Goal: Task Accomplishment & Management: Use online tool/utility

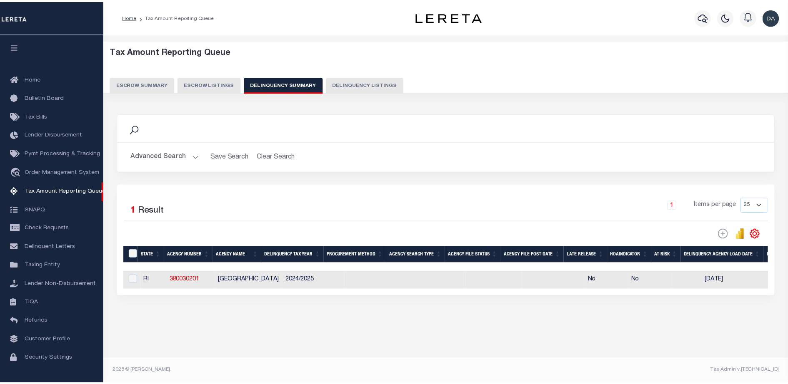
scroll to position [0, 731]
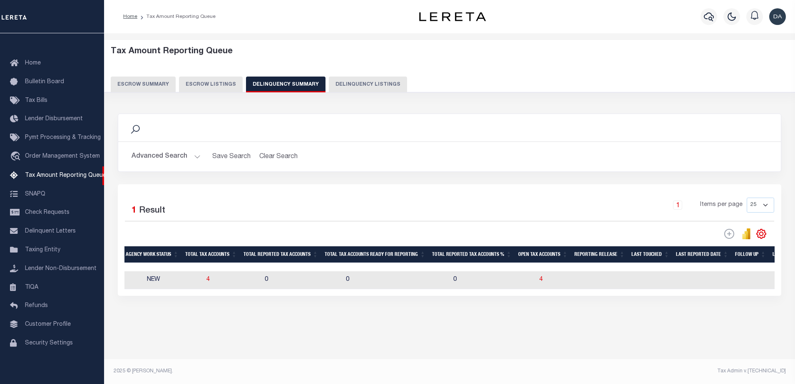
click at [160, 162] on button "Advanced Search" at bounding box center [166, 157] width 69 height 16
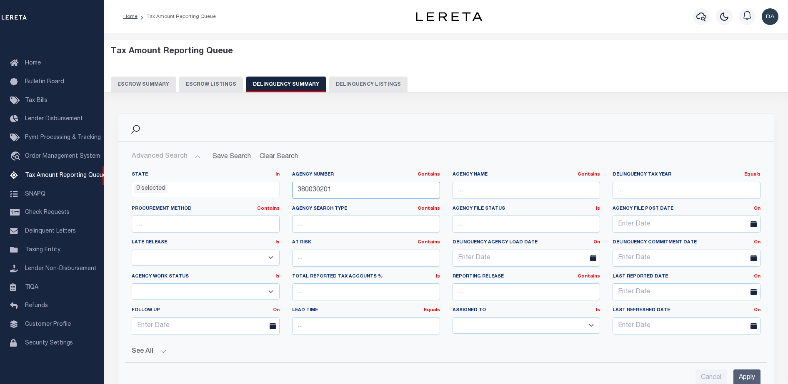
click at [330, 189] on input "380030201" at bounding box center [366, 190] width 148 height 17
paste input "070030213"
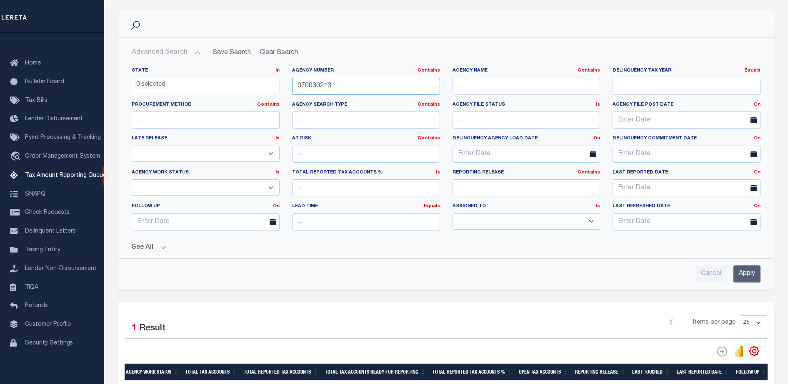
type input "070030213"
click at [738, 277] on input "Apply" at bounding box center [746, 274] width 27 height 17
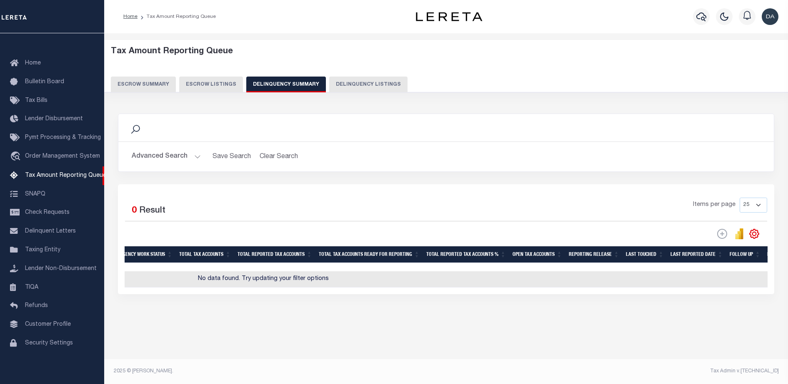
scroll to position [0, 0]
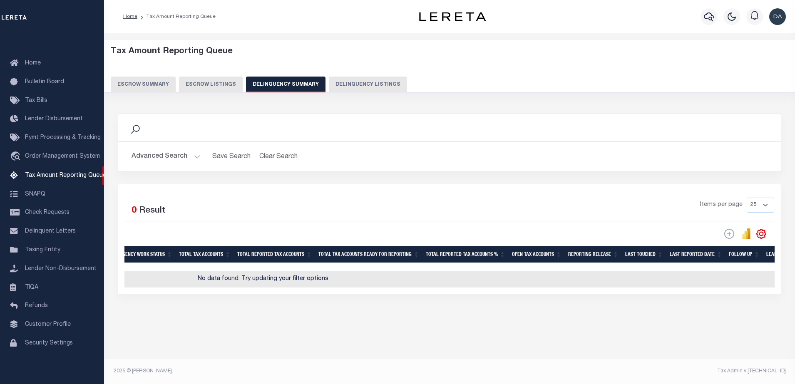
click at [147, 164] on button "Advanced Search" at bounding box center [166, 157] width 69 height 16
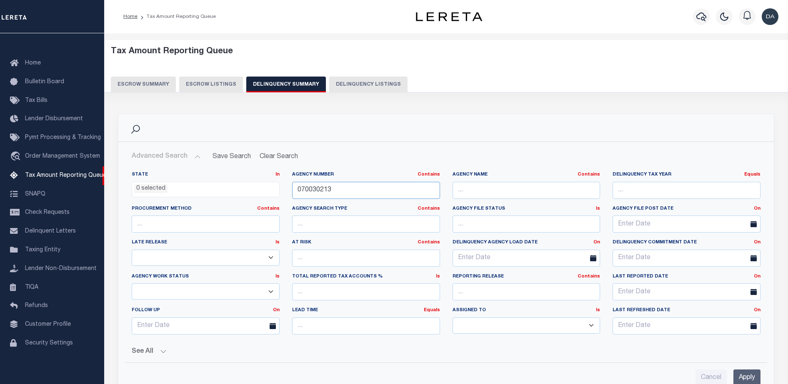
click at [336, 191] on input "070030213" at bounding box center [366, 190] width 148 height 17
click at [153, 344] on div "See All Work Queue Is Is Contains --ALL-- Delinquent Is" at bounding box center [446, 349] width 628 height 15
click at [141, 353] on button "See All" at bounding box center [446, 352] width 628 height 8
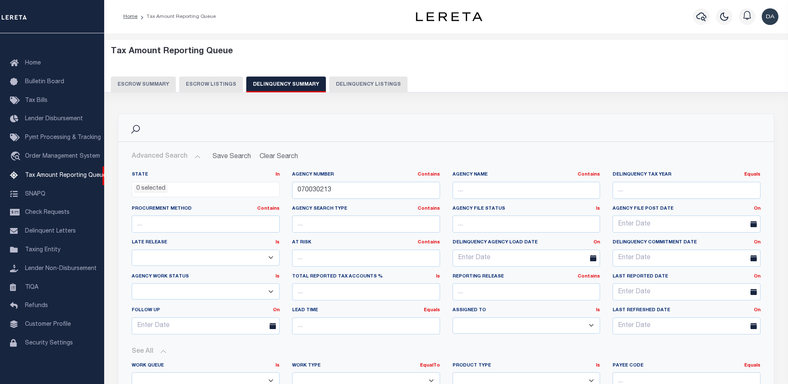
scroll to position [156, 0]
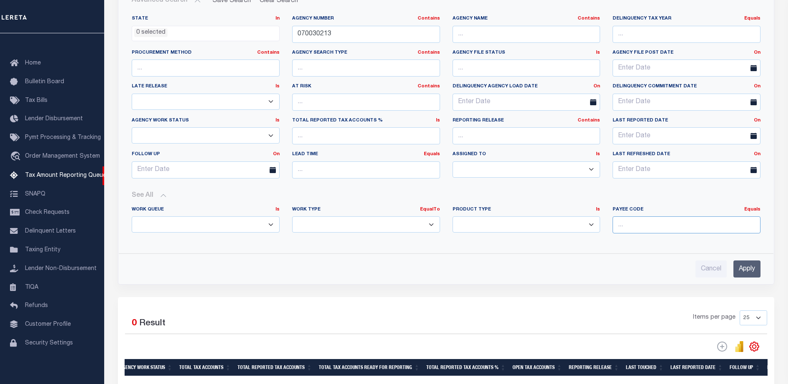
click at [698, 230] on input "number" at bounding box center [686, 225] width 148 height 17
paste input "070030213"
type input "070030213"
click at [755, 262] on input "Apply" at bounding box center [746, 269] width 27 height 17
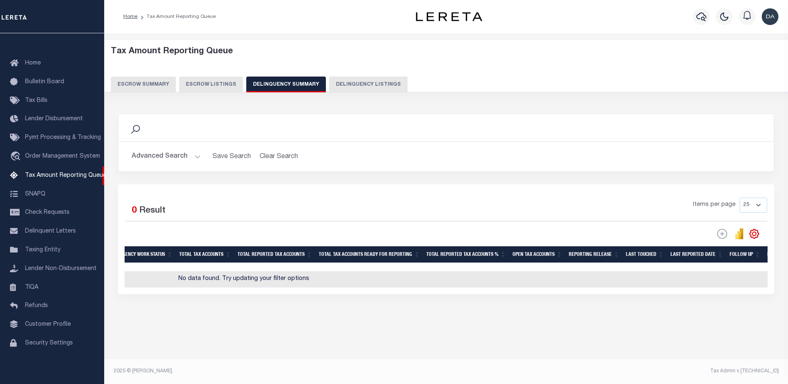
scroll to position [0, 0]
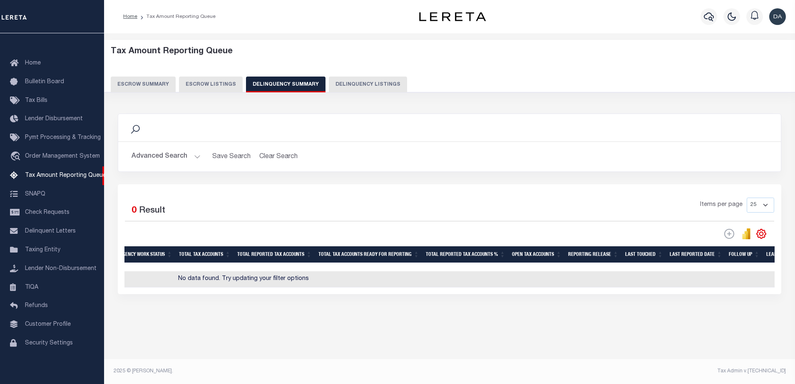
click at [144, 155] on button "Advanced Search" at bounding box center [166, 157] width 69 height 16
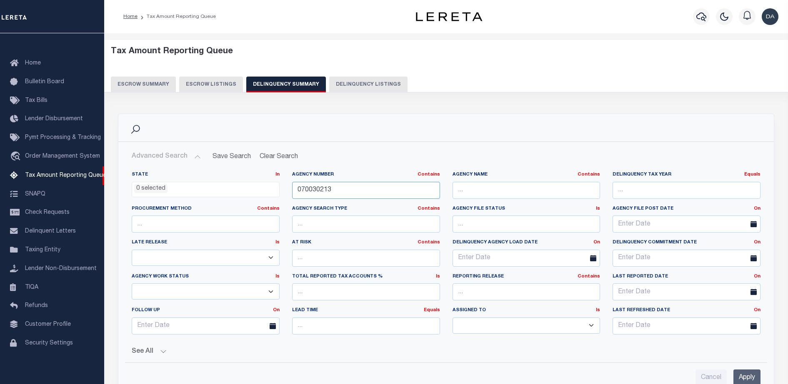
click at [384, 186] on input "070030213" at bounding box center [366, 190] width 148 height 17
click at [751, 380] on input "Apply" at bounding box center [746, 378] width 27 height 17
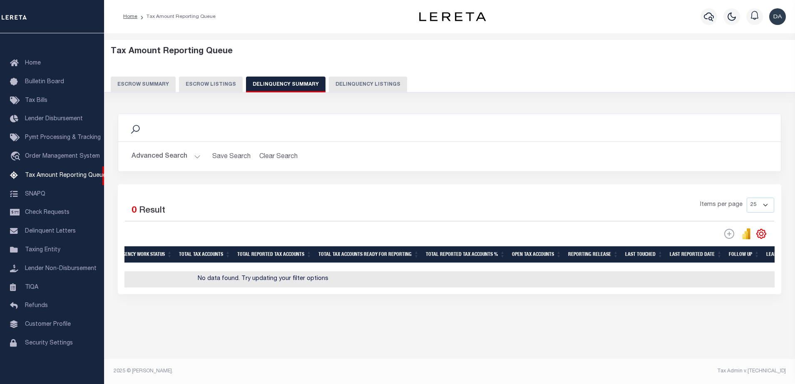
click at [142, 153] on button "Advanced Search" at bounding box center [166, 157] width 69 height 16
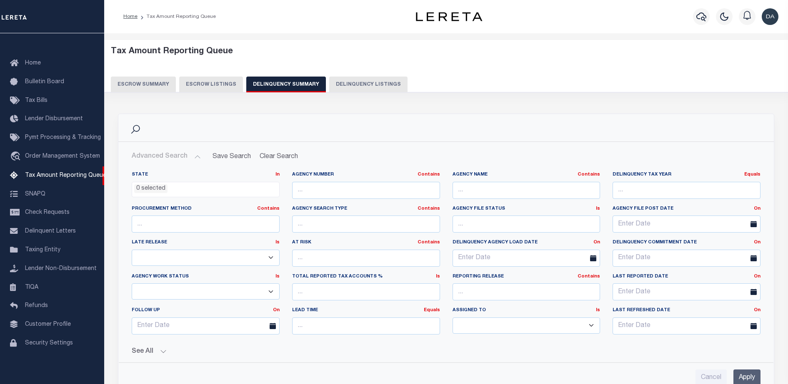
click at [160, 353] on button "See All" at bounding box center [446, 352] width 628 height 8
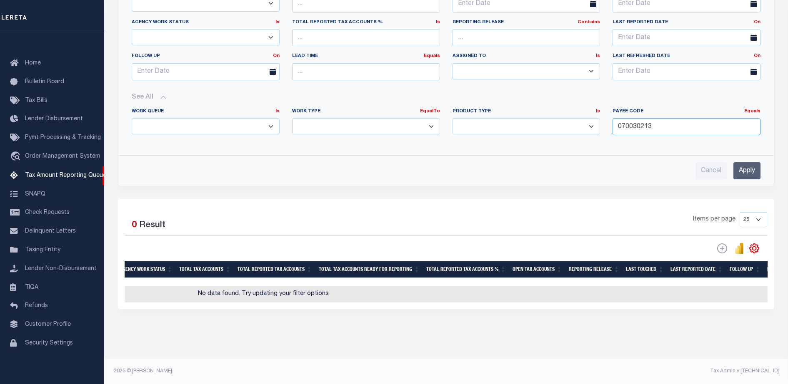
click at [651, 130] on input "070030213" at bounding box center [686, 126] width 148 height 17
paste input "202000000"
type input "0202000000"
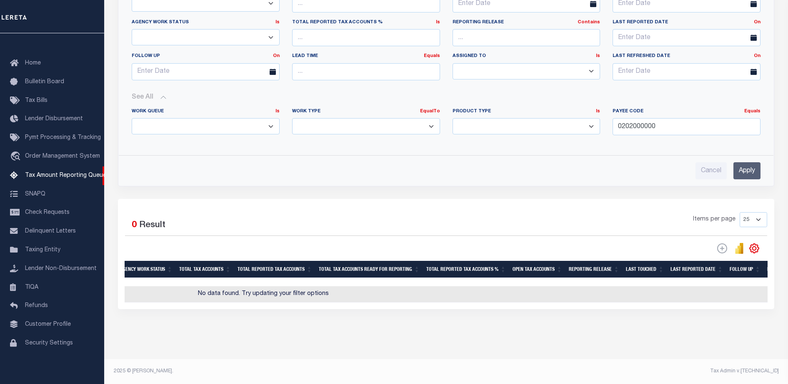
click at [754, 172] on input "Apply" at bounding box center [746, 170] width 27 height 17
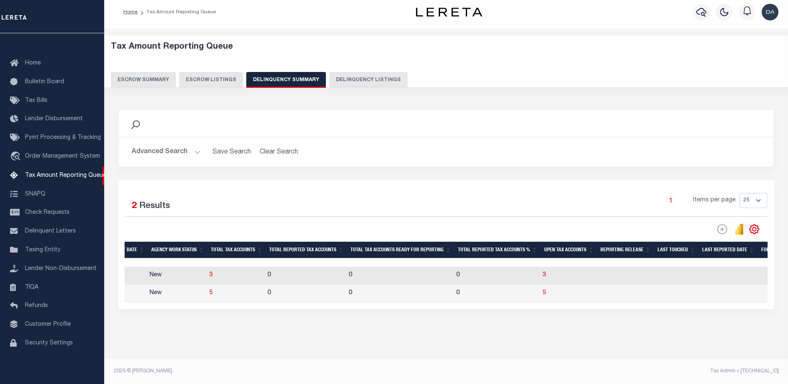
scroll to position [12, 0]
click at [188, 145] on button "Advanced Search" at bounding box center [166, 152] width 69 height 16
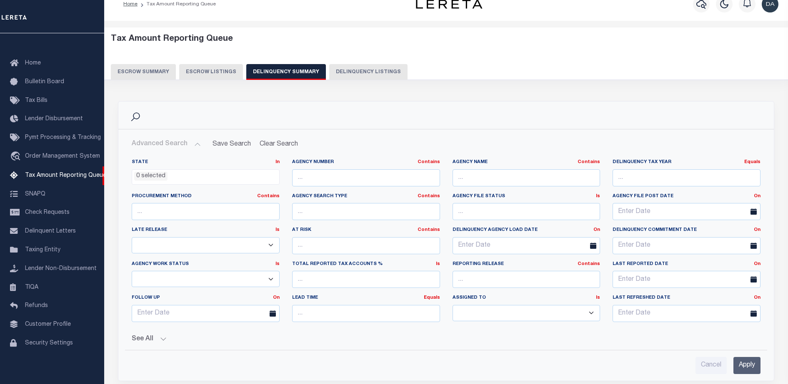
scroll to position [169, 0]
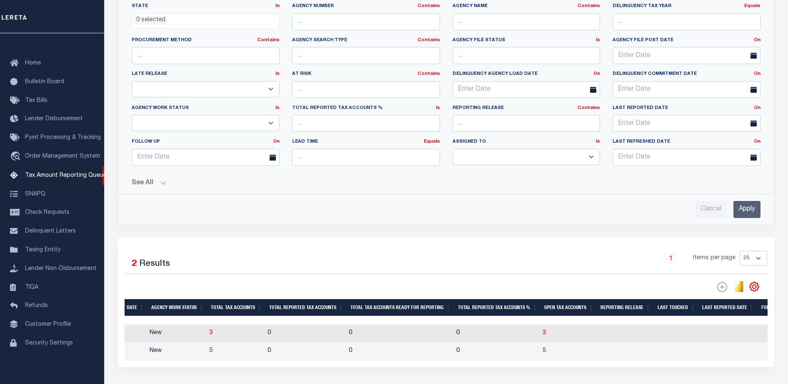
click at [151, 182] on button "See All" at bounding box center [446, 183] width 628 height 8
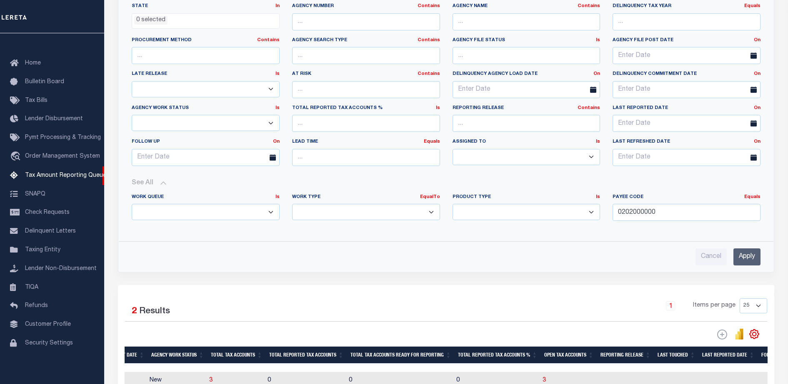
click at [318, 204] on select "Annual Delinquency Back Search Payment Status Check DTRACK" at bounding box center [366, 212] width 148 height 16
select select "AnnualDelinquency"
click at [292, 204] on select "Annual Delinquency Back Search Payment Status Check DTRACK" at bounding box center [366, 212] width 148 height 16
click at [743, 254] on input "Apply" at bounding box center [746, 256] width 27 height 17
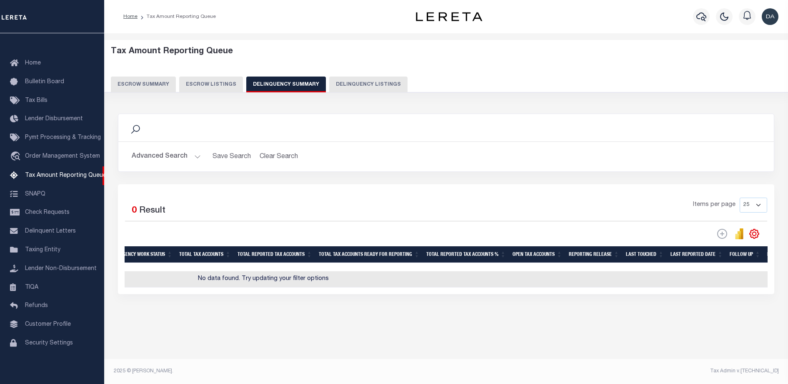
scroll to position [0, 0]
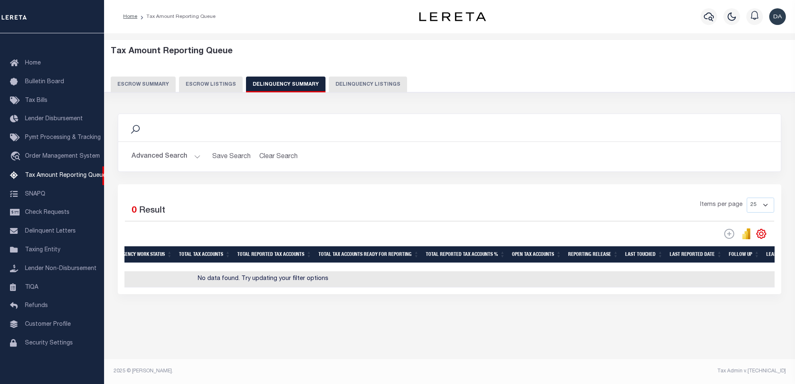
click at [150, 157] on button "Advanced Search" at bounding box center [166, 157] width 69 height 16
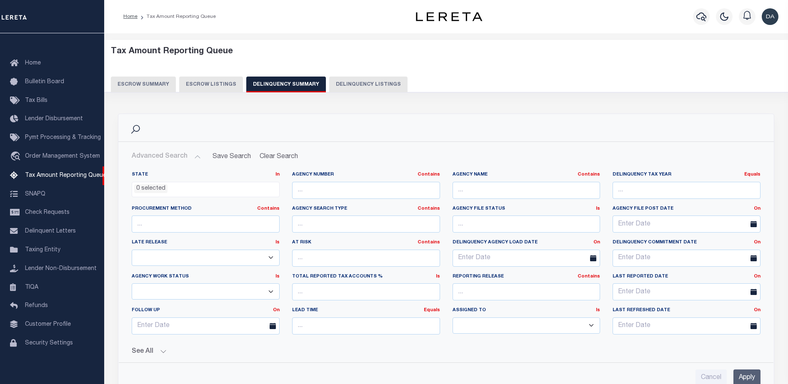
click at [154, 349] on button "See All" at bounding box center [446, 352] width 628 height 8
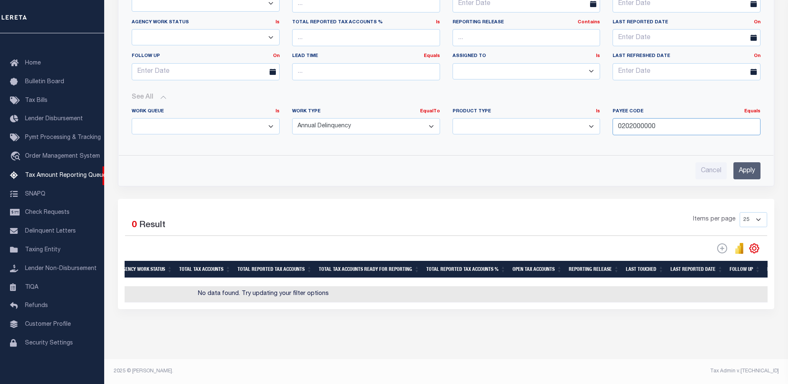
click at [645, 125] on input "0202000000" at bounding box center [686, 126] width 148 height 17
click at [645, 124] on input "0202000000" at bounding box center [686, 126] width 148 height 17
paste input "17063"
click at [746, 165] on input "Apply" at bounding box center [746, 170] width 27 height 17
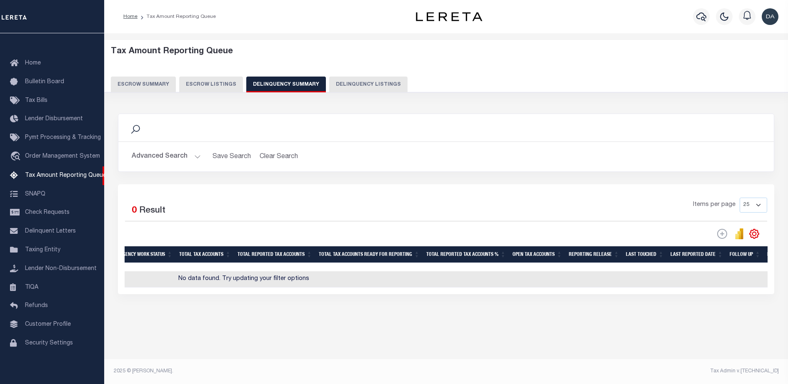
scroll to position [0, 0]
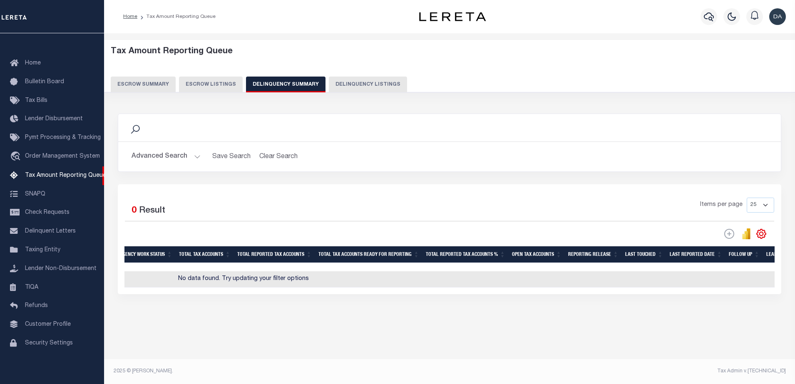
click at [165, 165] on div "Advanced Search Save Search Clear Search SummaryGridWrapper_dynamictable_____De…" at bounding box center [449, 157] width 663 height 30
click at [172, 161] on button "Advanced Search" at bounding box center [166, 157] width 69 height 16
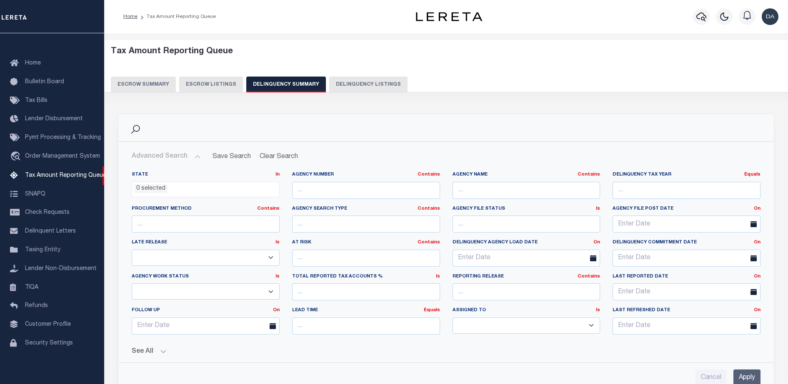
scroll to position [214, 0]
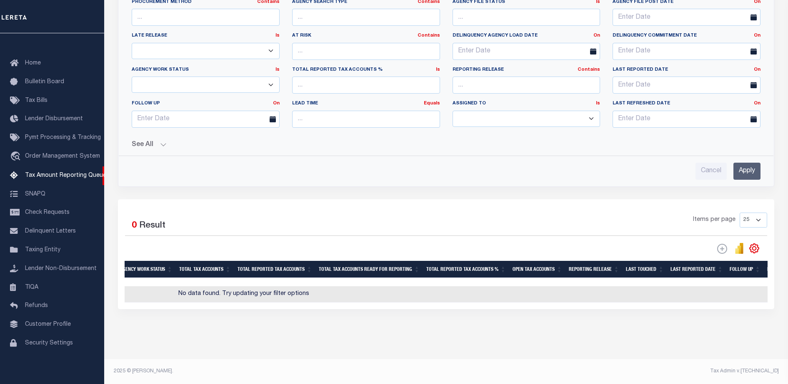
click at [151, 141] on button "See All" at bounding box center [446, 145] width 628 height 8
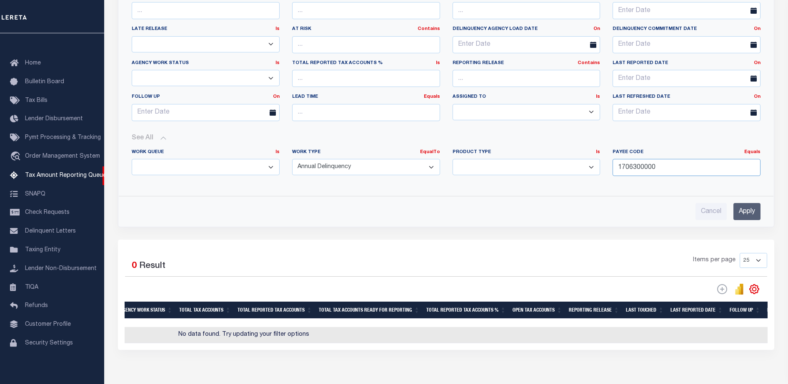
click at [634, 163] on input "1706300000" at bounding box center [686, 167] width 148 height 17
paste input "3401505005"
type input "3401505005"
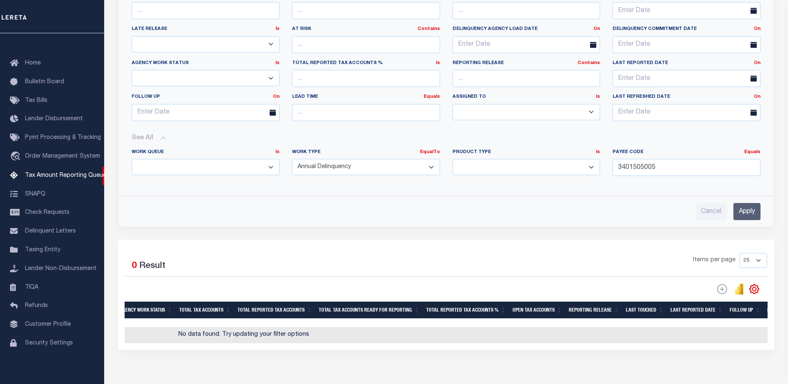
click at [741, 205] on input "Apply" at bounding box center [746, 211] width 27 height 17
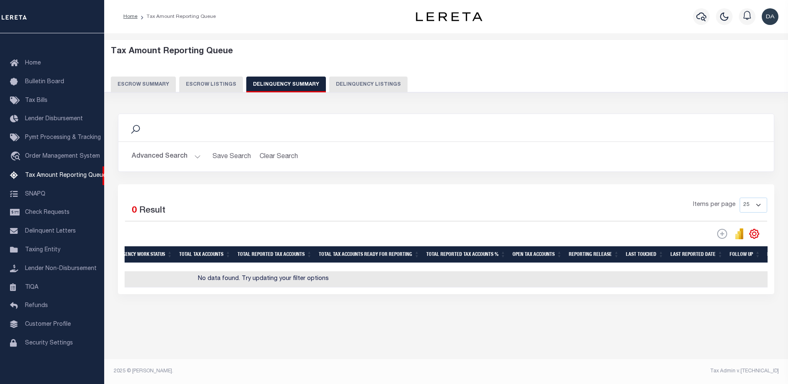
scroll to position [0, 0]
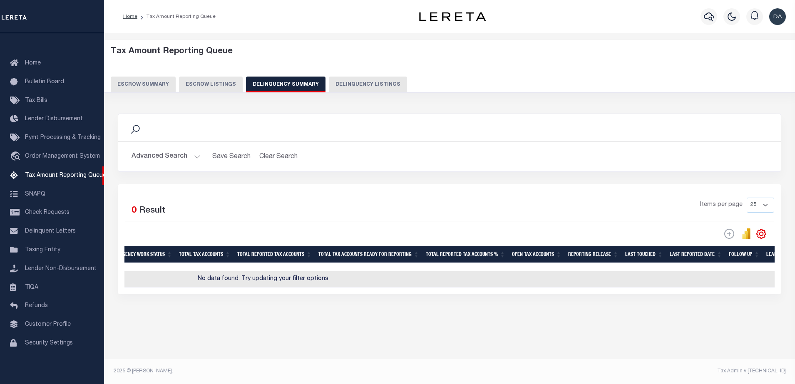
click at [129, 156] on h2 "Advanced Search Save Search Clear Search SummaryGridWrapper_dynamictable_____De…" at bounding box center [450, 157] width 650 height 16
click at [145, 160] on button "Advanced Search" at bounding box center [166, 157] width 69 height 16
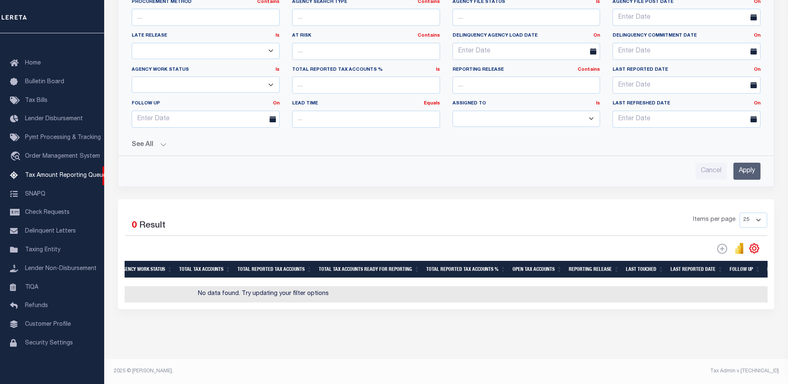
scroll to position [214, 0]
click at [156, 141] on button "See All" at bounding box center [446, 145] width 628 height 8
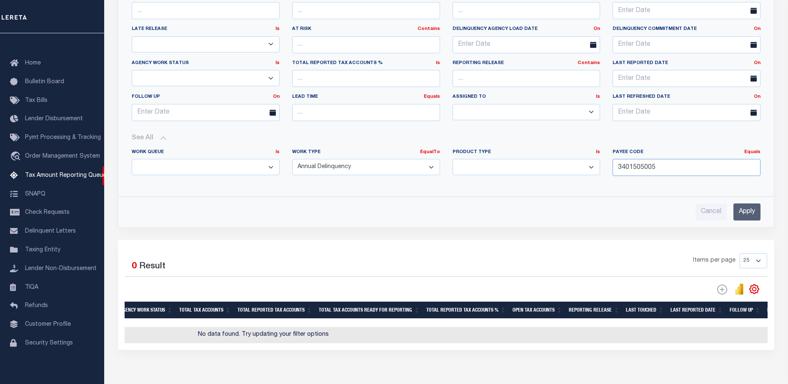
click at [677, 161] on input "3401505005" at bounding box center [686, 167] width 148 height 17
paste input "704500000"
click at [741, 206] on input "Apply" at bounding box center [746, 211] width 27 height 17
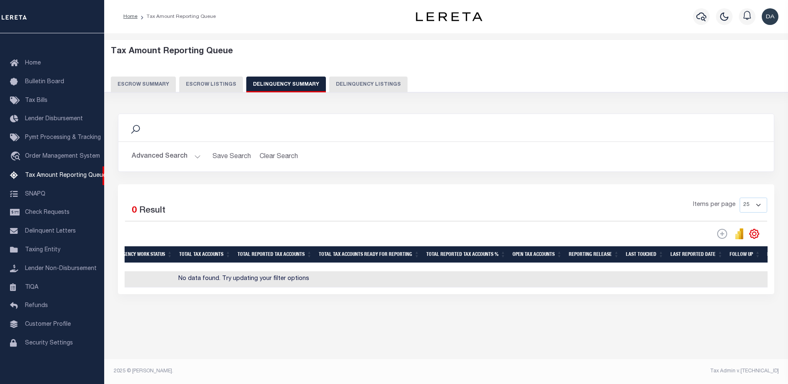
scroll to position [0, 0]
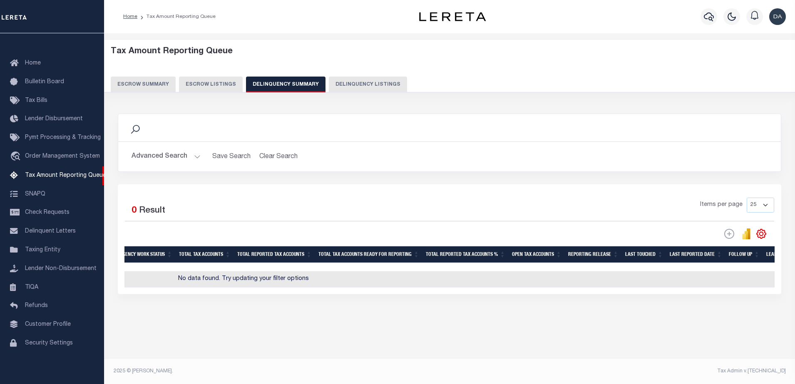
click at [168, 152] on button "Advanced Search" at bounding box center [166, 157] width 69 height 16
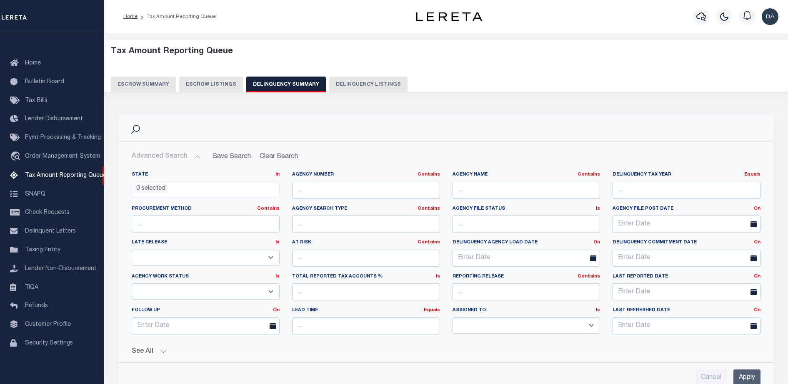
scroll to position [156, 0]
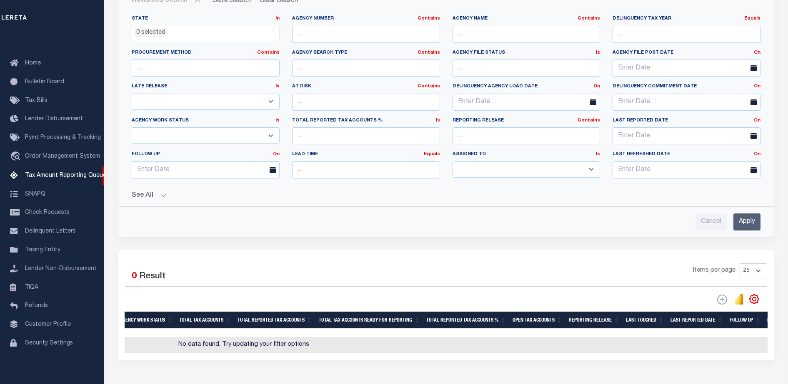
click at [148, 194] on button "See All" at bounding box center [446, 196] width 628 height 8
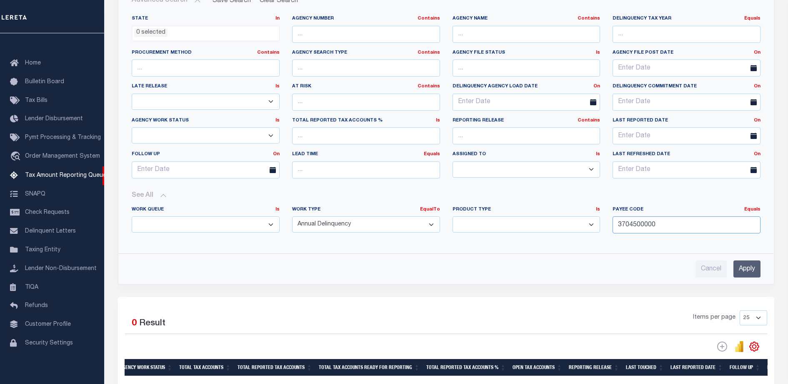
click at [618, 226] on input "3704500000" at bounding box center [686, 225] width 148 height 17
click at [670, 225] on input "3704500000" at bounding box center [686, 225] width 148 height 17
click at [670, 226] on input "3704500000" at bounding box center [686, 225] width 148 height 17
paste input "4400902013"
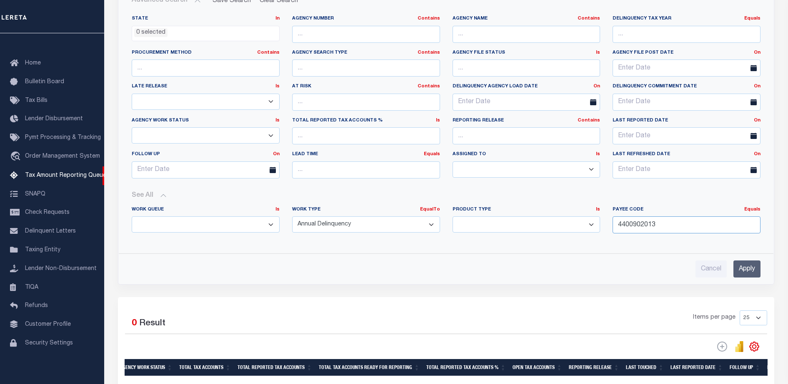
type input "4400902013"
click at [751, 271] on input "Apply" at bounding box center [746, 269] width 27 height 17
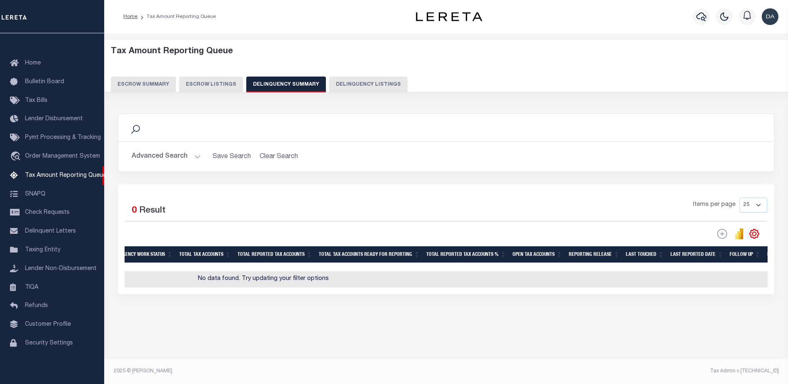
scroll to position [0, 0]
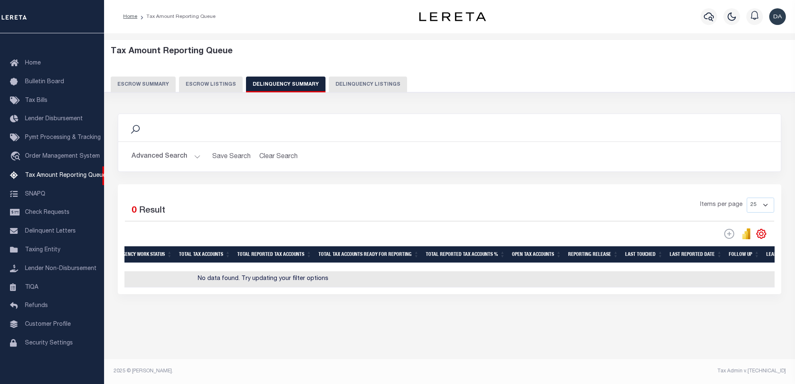
click at [182, 156] on button "Advanced Search" at bounding box center [166, 157] width 69 height 16
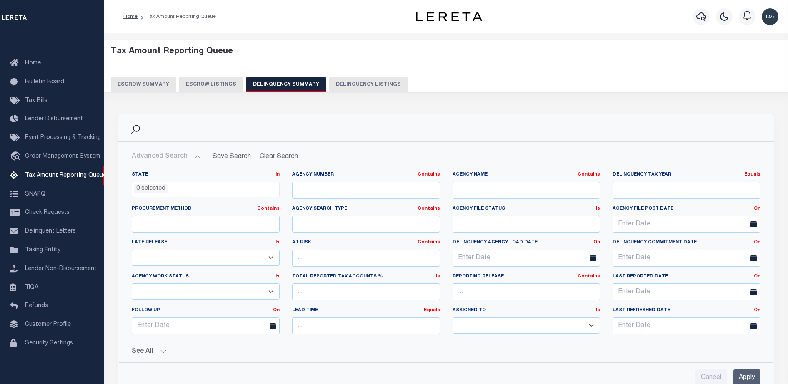
scroll to position [104, 0]
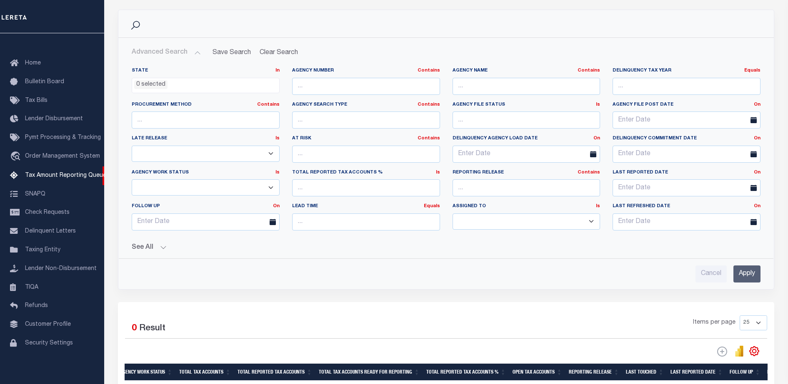
click at [162, 250] on button "See All" at bounding box center [446, 248] width 628 height 8
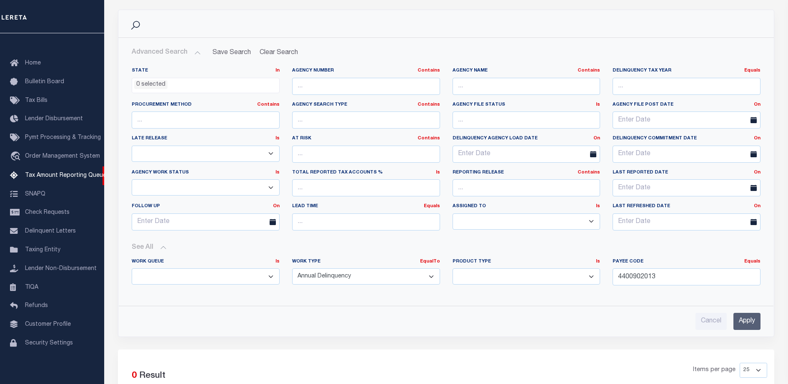
click at [338, 267] on div "Work Type EqualTo Is Contains Annual Delinquency Back Search Payment Status Che…" at bounding box center [366, 272] width 148 height 26
click at [352, 270] on select "Annual Delinquency Back Search Payment Status Check DTRACK" at bounding box center [366, 277] width 148 height 16
drag, startPoint x: 406, startPoint y: 289, endPoint x: 401, endPoint y: 284, distance: 6.5
click at [406, 289] on div "Work Type EqualTo Is Contains Annual Delinquency Back Search Payment Status Che…" at bounding box center [366, 276] width 160 height 34
click at [399, 281] on select "Annual Delinquency Back Search Payment Status Check DTRACK" at bounding box center [366, 277] width 148 height 16
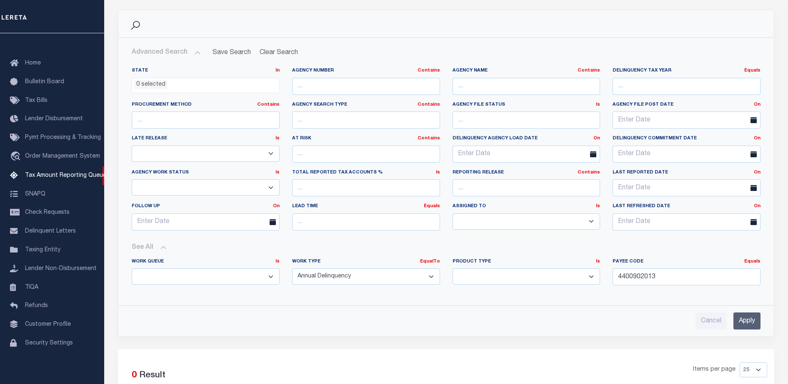
select select
click at [292, 269] on select "Annual Delinquency Back Search Payment Status Check DTRACK" at bounding box center [366, 277] width 148 height 16
click at [750, 317] on input "Apply" at bounding box center [746, 321] width 27 height 17
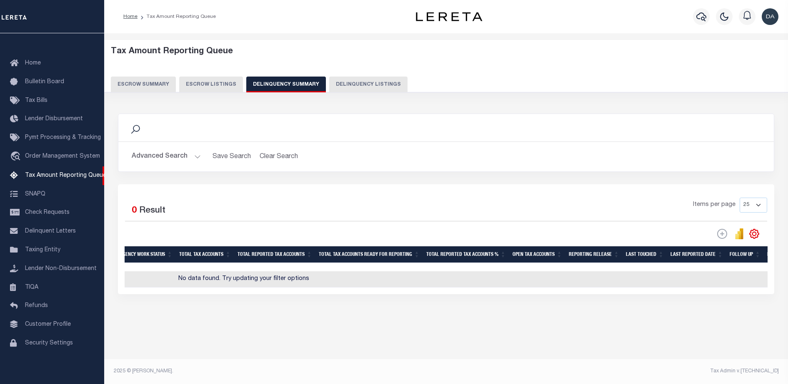
scroll to position [0, 0]
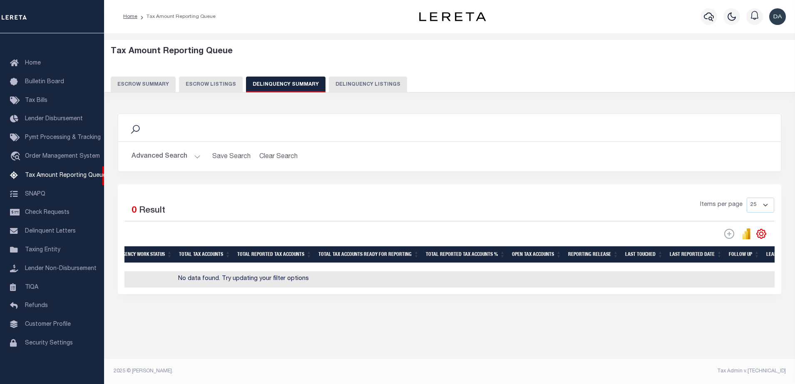
click at [173, 157] on button "Advanced Search" at bounding box center [166, 157] width 69 height 16
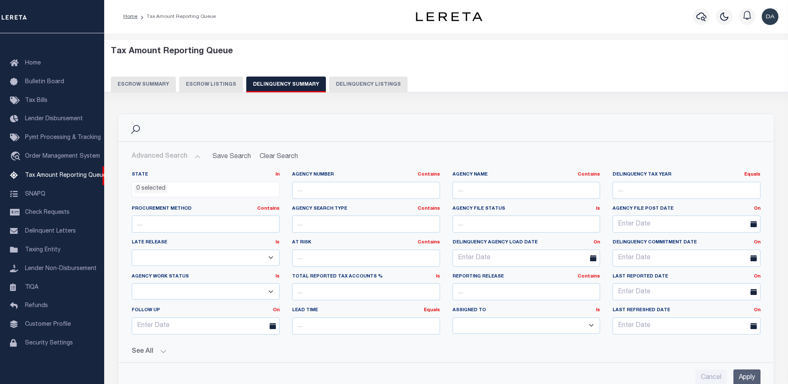
click at [159, 356] on div "State In In AK AL AR AZ CA CO CT DC DE FL GA GU HI IA ID IL IN KS KY LA MA MD M…" at bounding box center [446, 276] width 642 height 222
click at [160, 354] on button "See All" at bounding box center [446, 352] width 628 height 8
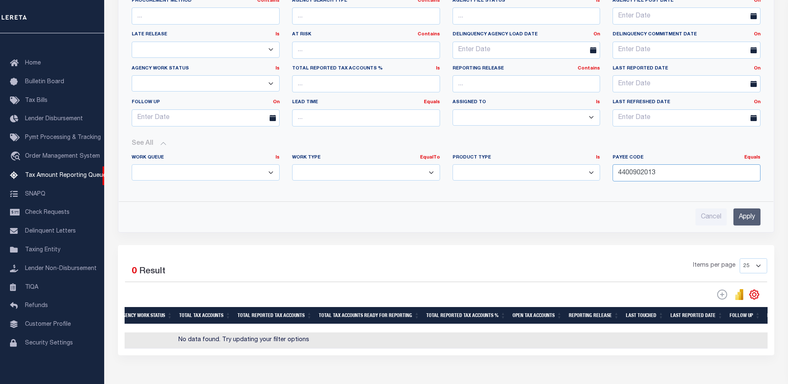
click at [691, 181] on input "4400902013" at bounding box center [686, 173] width 148 height 17
paste input "3401904011"
click at [743, 214] on input "Apply" at bounding box center [746, 217] width 27 height 17
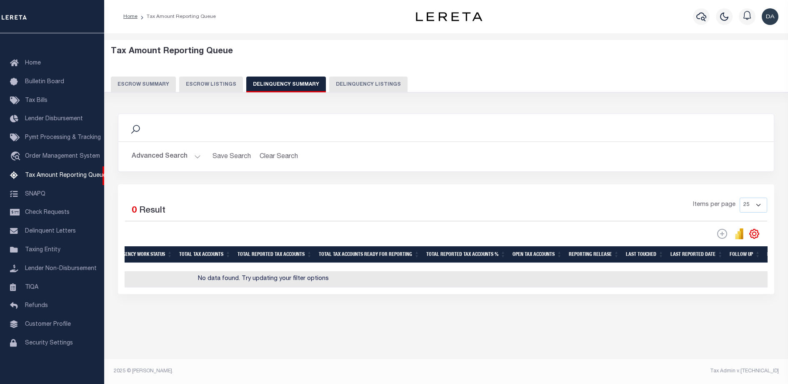
scroll to position [0, 0]
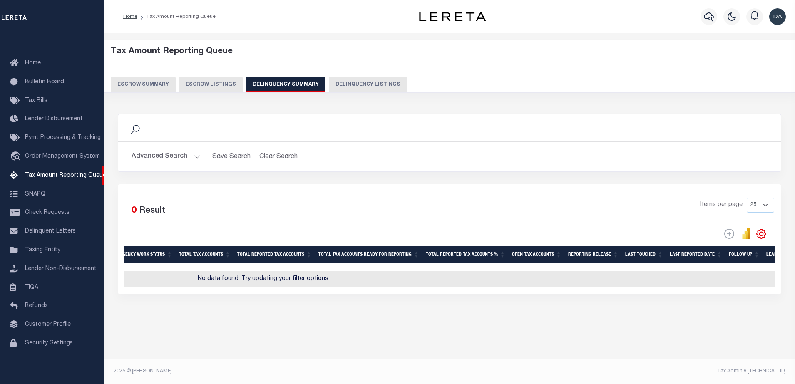
click at [162, 159] on button "Advanced Search" at bounding box center [166, 157] width 69 height 16
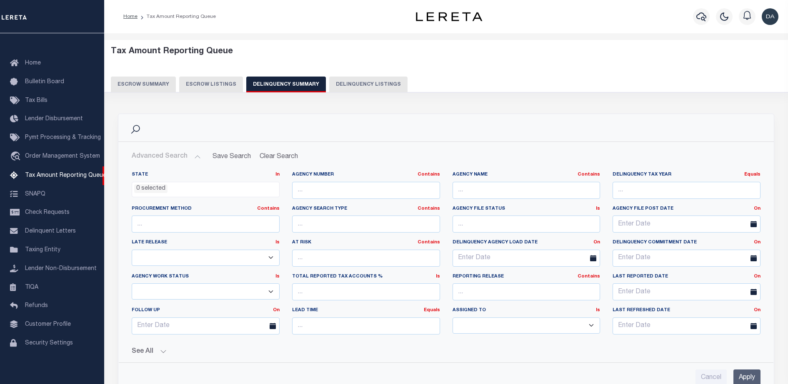
click at [160, 353] on button "See All" at bounding box center [446, 352] width 628 height 8
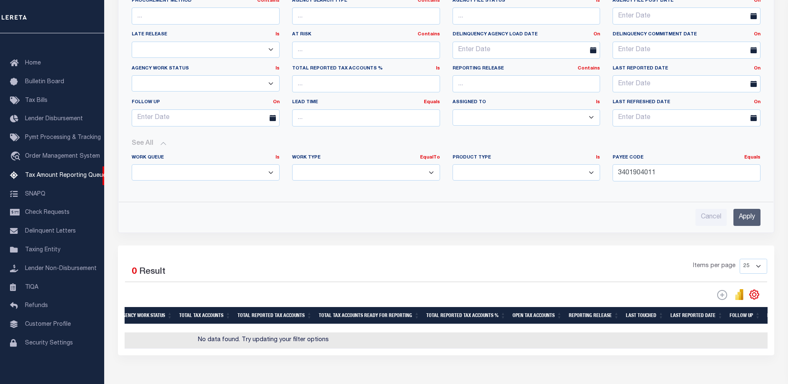
scroll to position [254, 0]
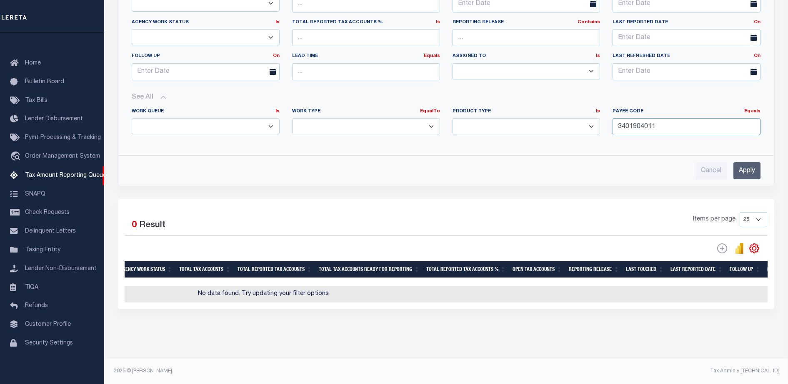
click at [670, 133] on input "3401904011" at bounding box center [686, 126] width 148 height 17
paste input "0800100000"
click at [656, 129] on input "34019040110800100000" at bounding box center [686, 126] width 148 height 17
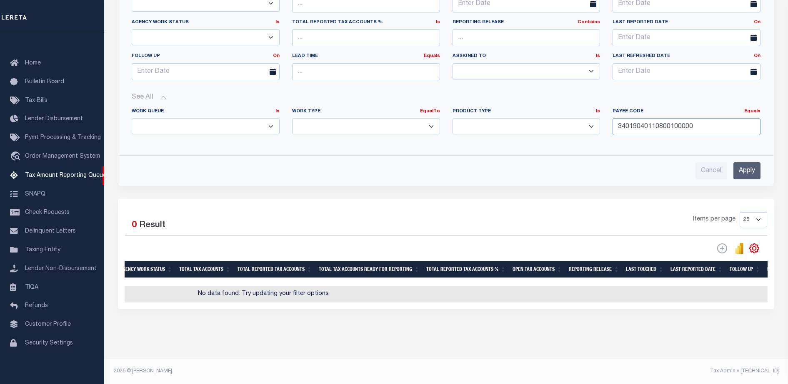
click at [656, 129] on input "34019040110800100000" at bounding box center [686, 126] width 148 height 17
paste input "number"
click at [621, 126] on input "0800100000" at bounding box center [686, 126] width 148 height 17
type input "800100000"
click at [745, 172] on input "Apply" at bounding box center [746, 170] width 27 height 17
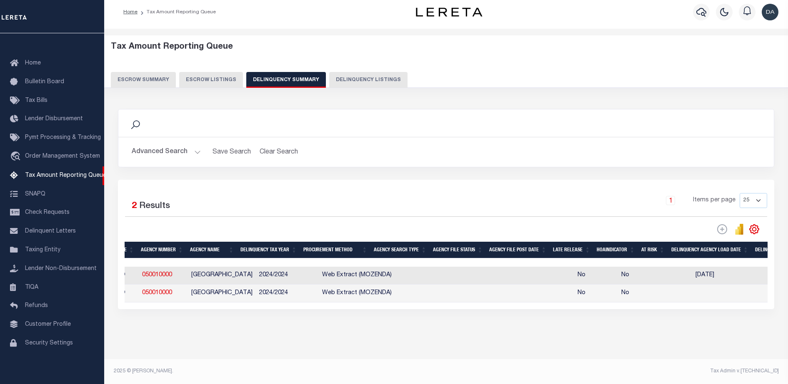
scroll to position [0, 0]
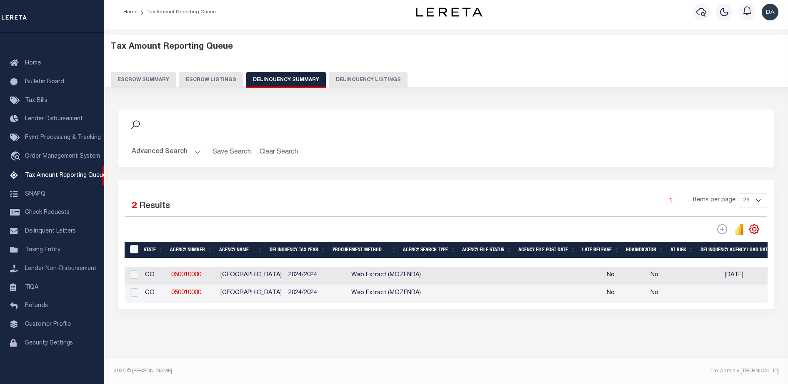
click at [166, 144] on button "Advanced Search" at bounding box center [166, 152] width 69 height 16
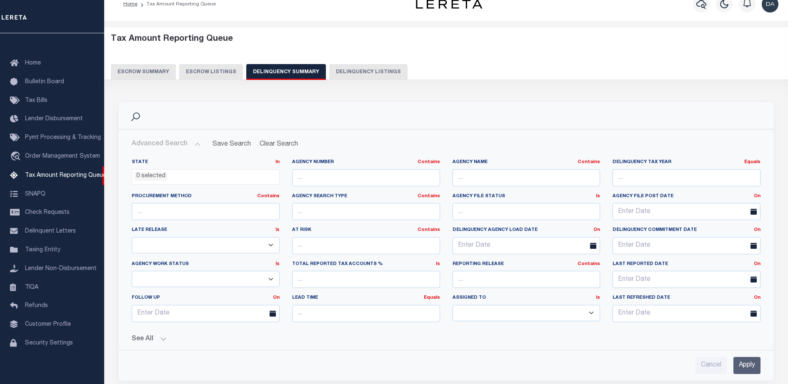
click at [160, 335] on div "See All Work Queue Is Is Contains --ALL-- Delinquent Is" at bounding box center [446, 336] width 628 height 15
click at [153, 342] on button "See All" at bounding box center [446, 340] width 628 height 8
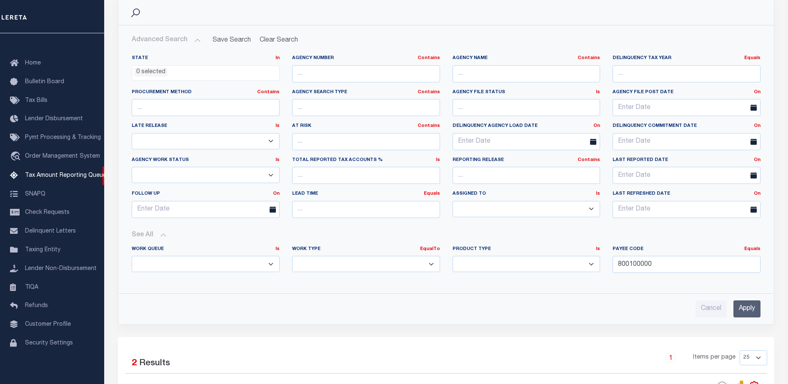
scroll to position [273, 0]
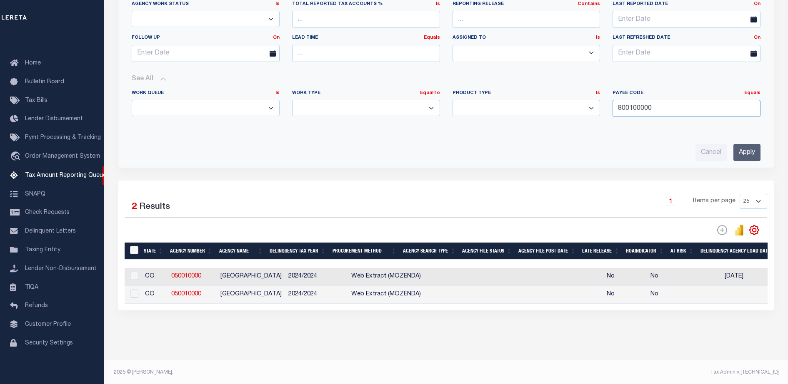
click at [686, 113] on input "800100000" at bounding box center [686, 108] width 148 height 17
click at [686, 112] on input "800100000" at bounding box center [686, 108] width 148 height 17
click at [756, 160] on input "Apply" at bounding box center [746, 152] width 27 height 17
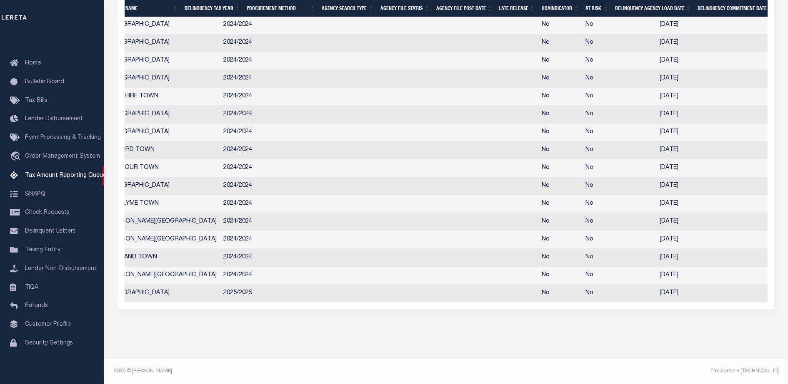
scroll to position [0, 1024]
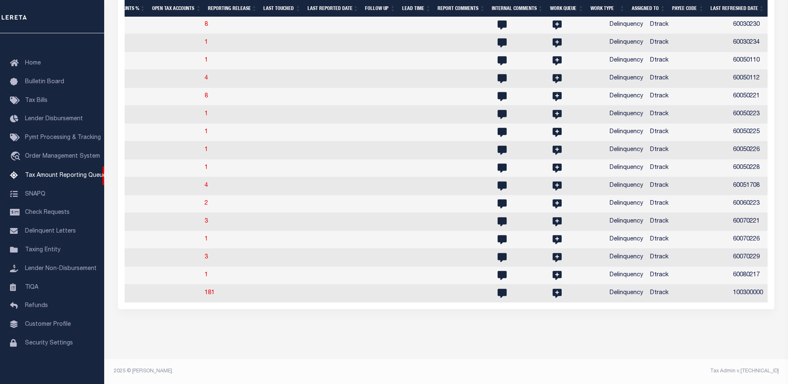
drag, startPoint x: 391, startPoint y: 230, endPoint x: 615, endPoint y: 239, distance: 223.4
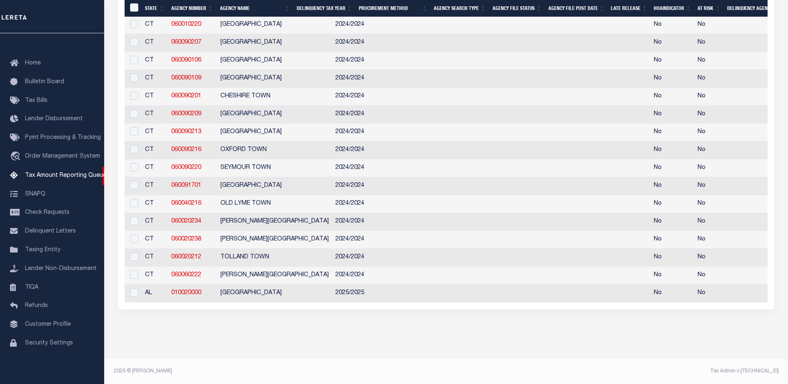
drag, startPoint x: 543, startPoint y: 249, endPoint x: 233, endPoint y: 231, distance: 310.4
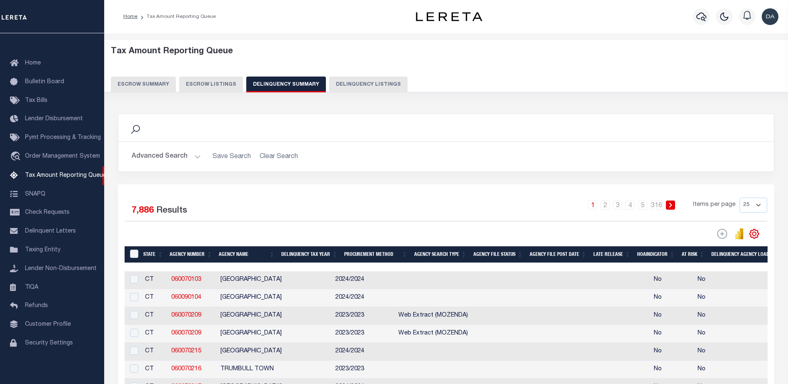
click at [162, 155] on button "Advanced Search" at bounding box center [166, 157] width 69 height 16
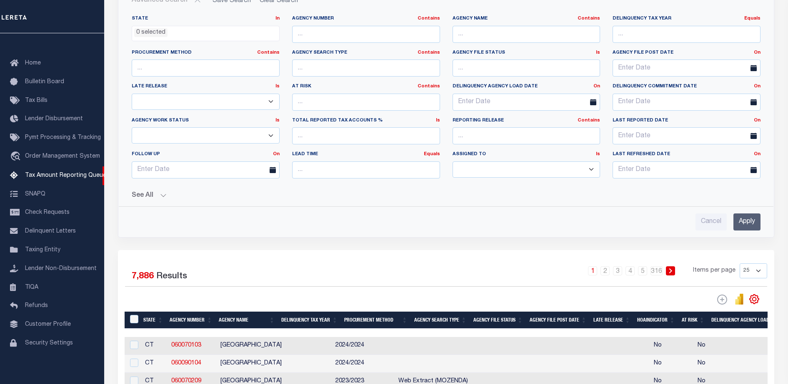
click at [147, 198] on button "See All" at bounding box center [446, 196] width 628 height 8
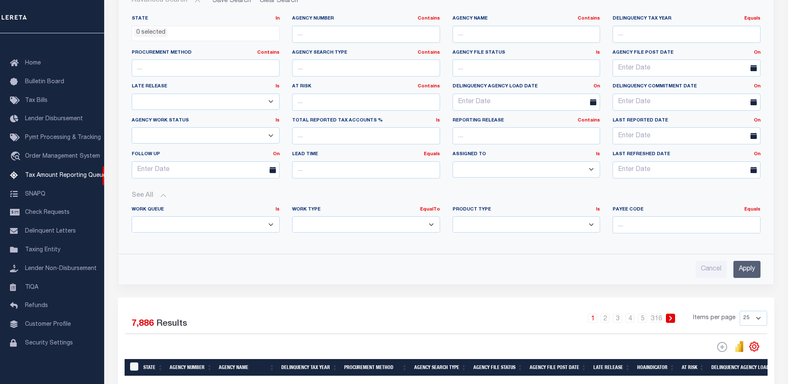
drag, startPoint x: 356, startPoint y: 229, endPoint x: 361, endPoint y: 230, distance: 4.7
click at [356, 229] on select "Annual Delinquency Back Search Payment Status Check DTRACK" at bounding box center [366, 225] width 148 height 16
select select "AnnualDelinquency"
click at [292, 217] on select "Annual Delinquency Back Search Payment Status Check DTRACK" at bounding box center [366, 225] width 148 height 16
click at [743, 265] on input "Apply" at bounding box center [746, 269] width 27 height 17
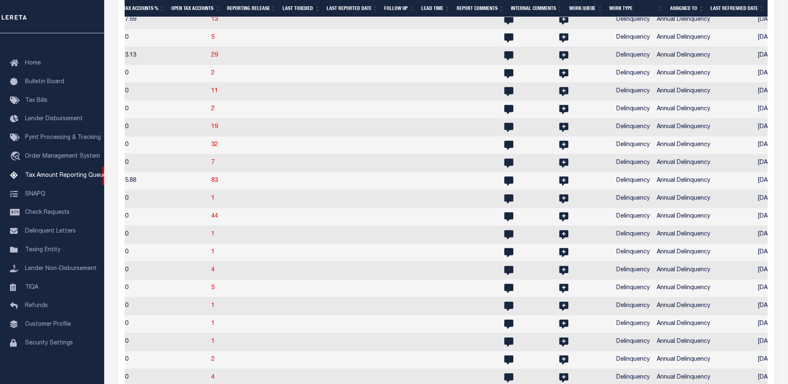
drag, startPoint x: 331, startPoint y: 266, endPoint x: 528, endPoint y: 269, distance: 196.6
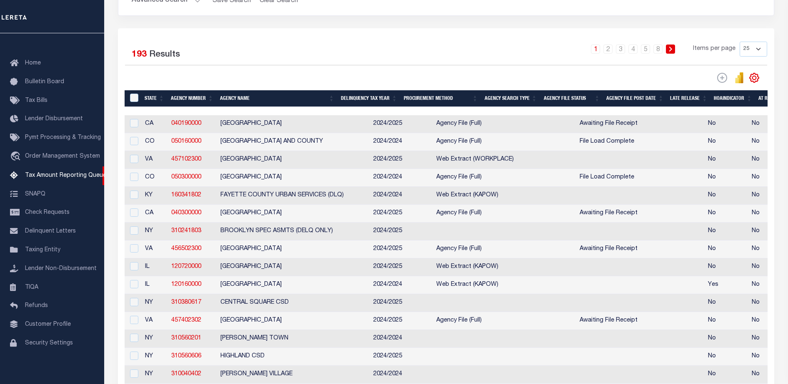
drag, startPoint x: 379, startPoint y: 227, endPoint x: 191, endPoint y: 184, distance: 192.3
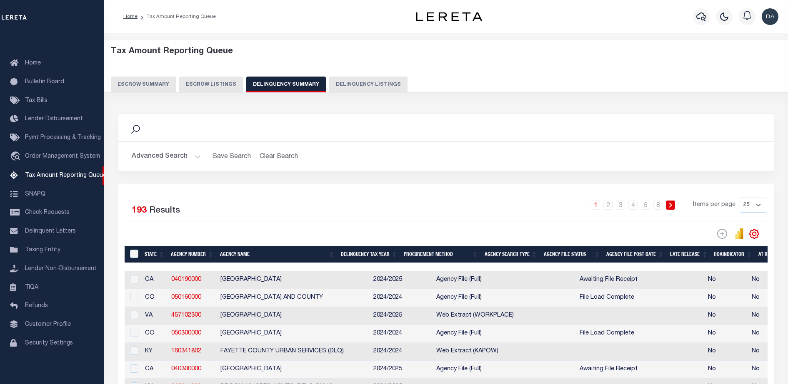
click at [161, 160] on button "Advanced Search" at bounding box center [166, 157] width 69 height 16
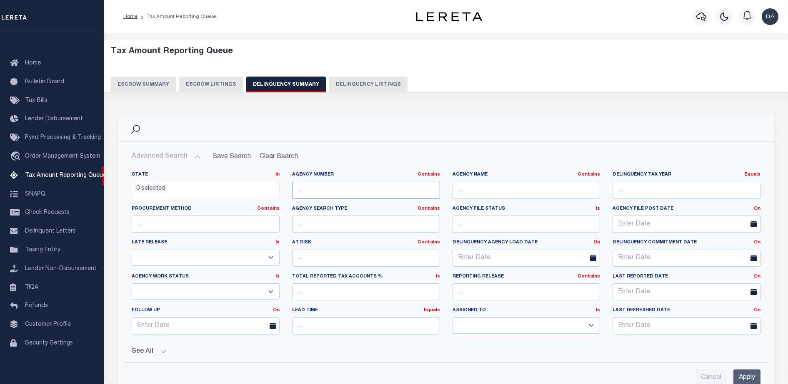
click at [400, 197] on input "text" at bounding box center [366, 190] width 148 height 17
paste input "310553301"
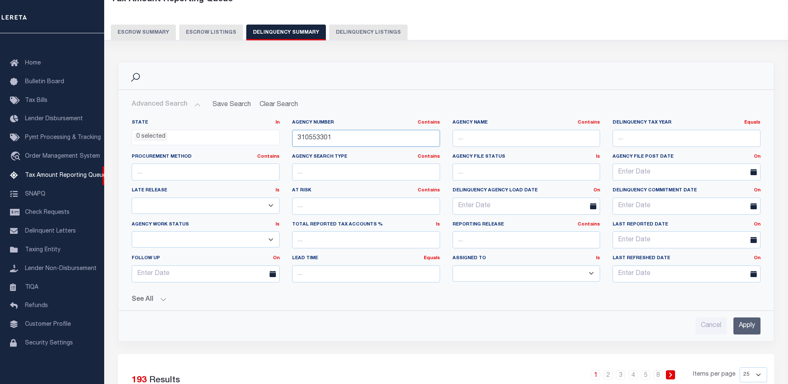
type input "310553301"
click at [155, 293] on div "See All Work Queue Is Is Contains --ALL-- Delinquent Is" at bounding box center [446, 296] width 628 height 15
click at [150, 300] on button "See All" at bounding box center [446, 300] width 628 height 8
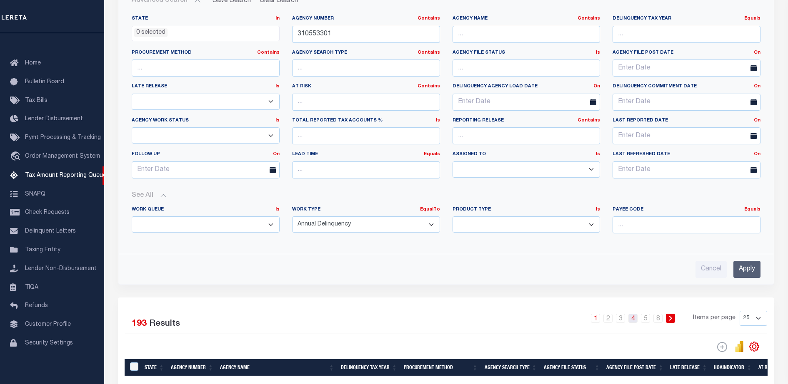
scroll to position [208, 0]
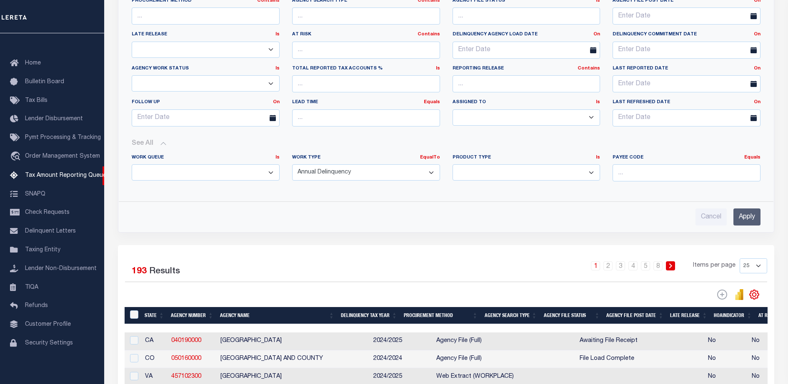
click at [750, 213] on input "Apply" at bounding box center [746, 217] width 27 height 17
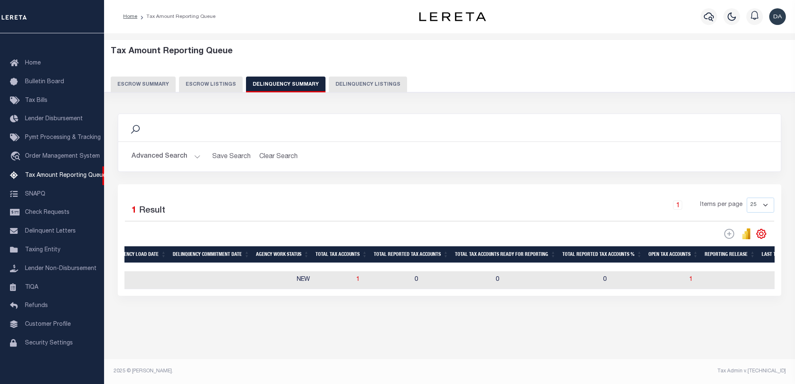
scroll to position [0, 666]
click at [309, 282] on span "1" at bounding box center [310, 280] width 3 height 6
select select "100"
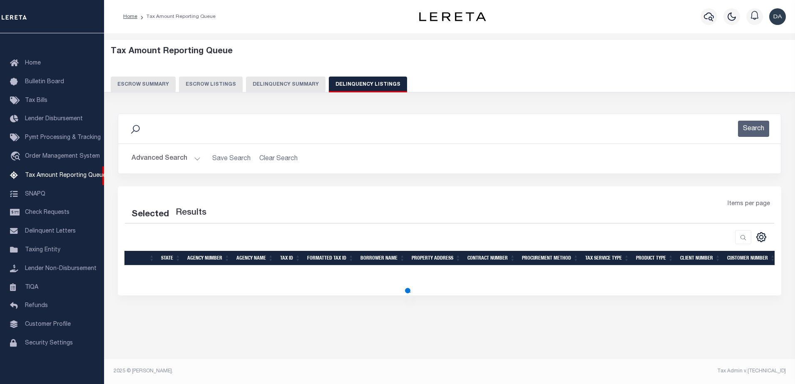
select select "100"
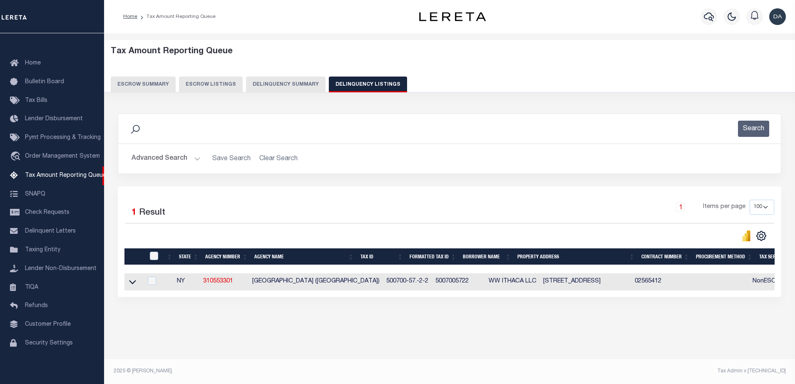
click at [125, 287] on td at bounding box center [134, 282] width 18 height 17
checkbox input "true"
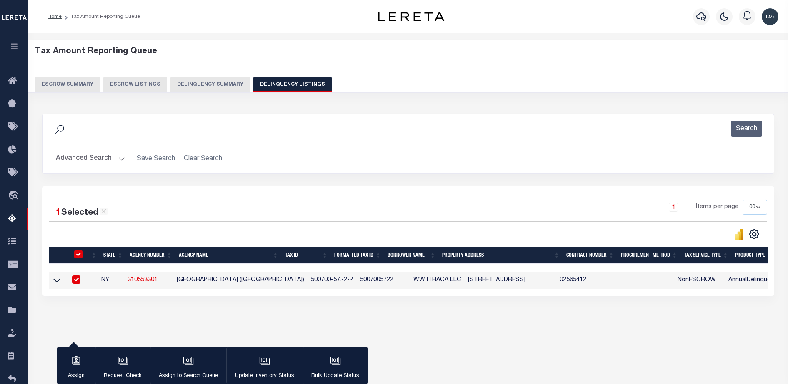
click at [80, 284] on input "checkbox" at bounding box center [76, 280] width 8 height 8
checkbox input "false"
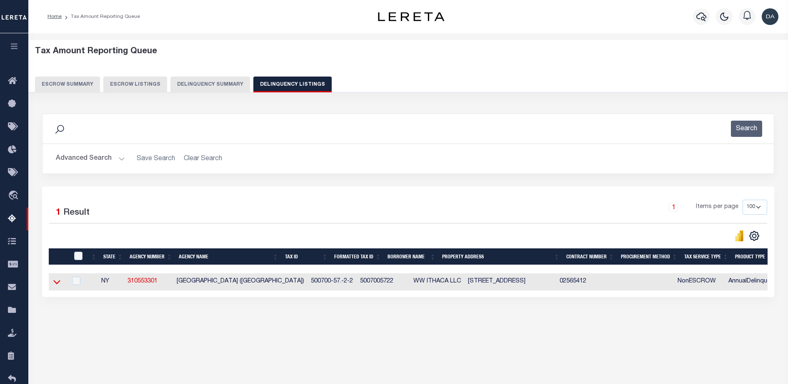
click at [54, 284] on icon at bounding box center [56, 282] width 7 height 9
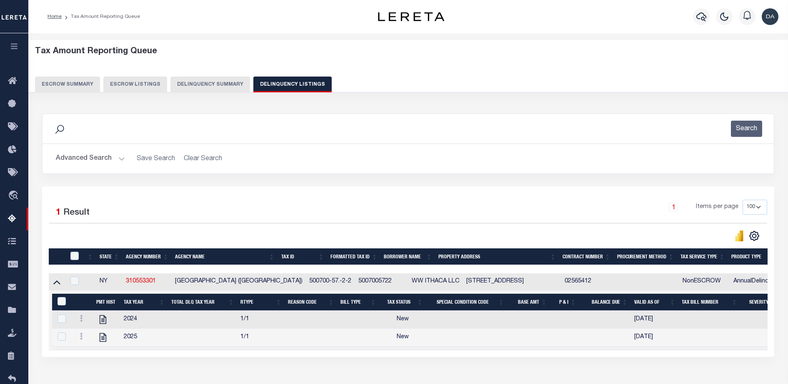
scroll to position [57, 0]
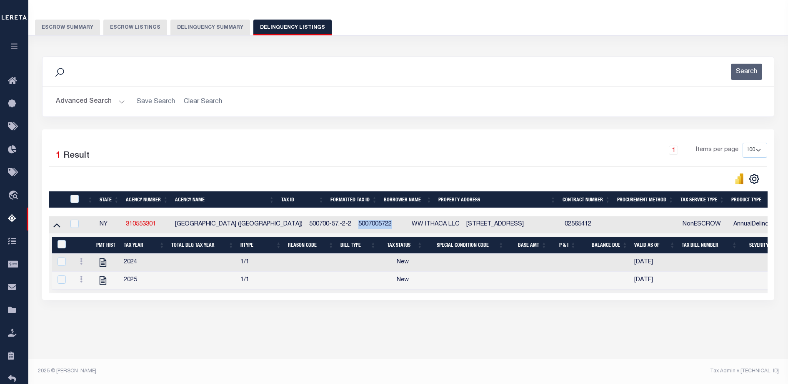
drag, startPoint x: 371, startPoint y: 229, endPoint x: 330, endPoint y: 231, distance: 40.8
click at [355, 231] on td "5007005722" at bounding box center [381, 225] width 53 height 17
checkbox input "true"
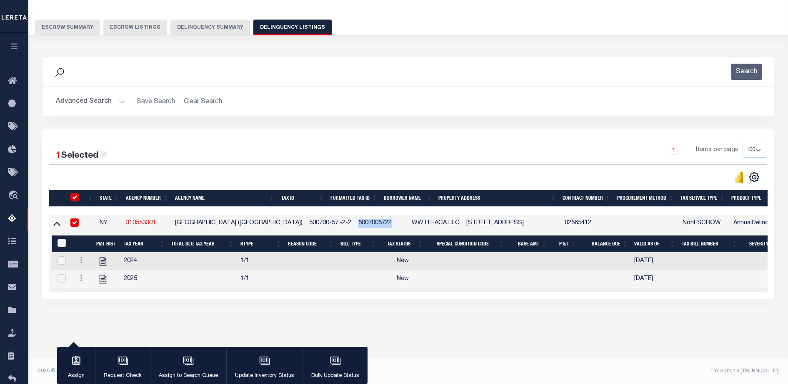
copy td "5007005722"
click at [383, 317] on div "Data sync process is currently running, you may face some response delays. Sear…" at bounding box center [408, 186] width 743 height 276
drag, startPoint x: 329, startPoint y: 227, endPoint x: 281, endPoint y: 223, distance: 47.6
click at [306, 223] on td "500700-57.-2-2" at bounding box center [330, 223] width 49 height 17
checkbox input "false"
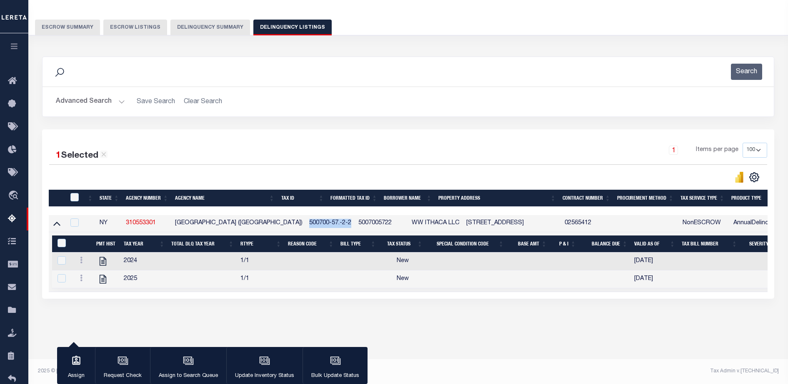
checkbox input "false"
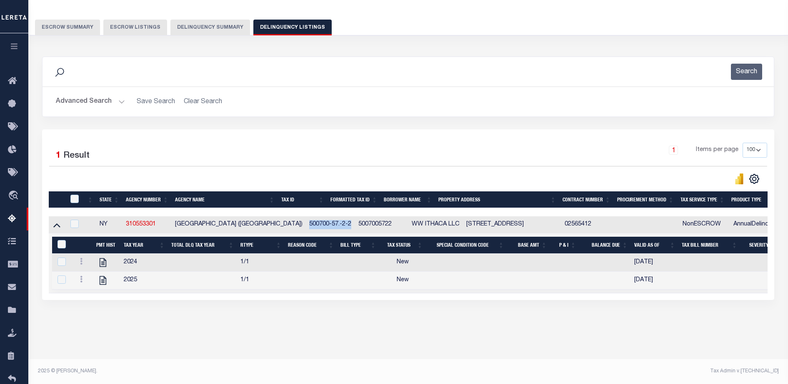
copy td "500700-57.-2-2"
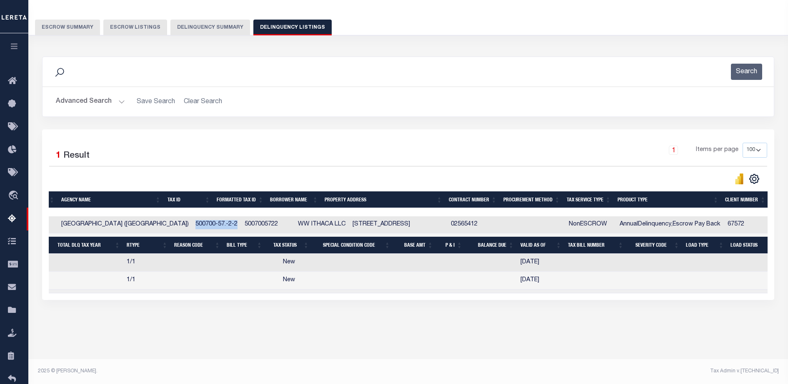
scroll to position [0, 0]
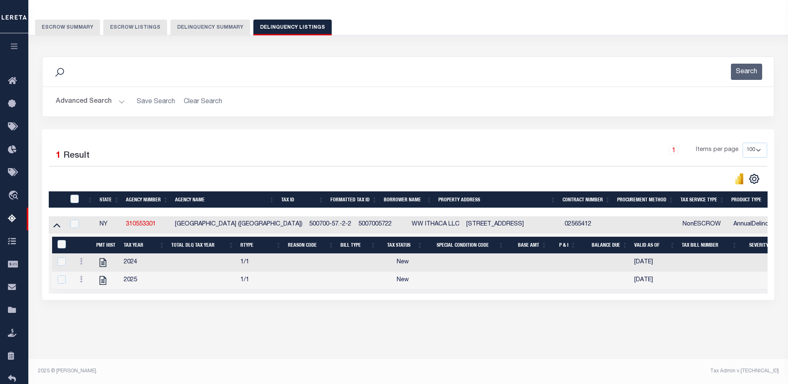
click at [445, 124] on div "Search Advanced Search Save Search Clear Search In In" at bounding box center [408, 93] width 744 height 73
drag, startPoint x: 160, startPoint y: 231, endPoint x: 120, endPoint y: 224, distance: 40.7
click at [127, 228] on td "310553301" at bounding box center [146, 225] width 49 height 17
checkbox input "true"
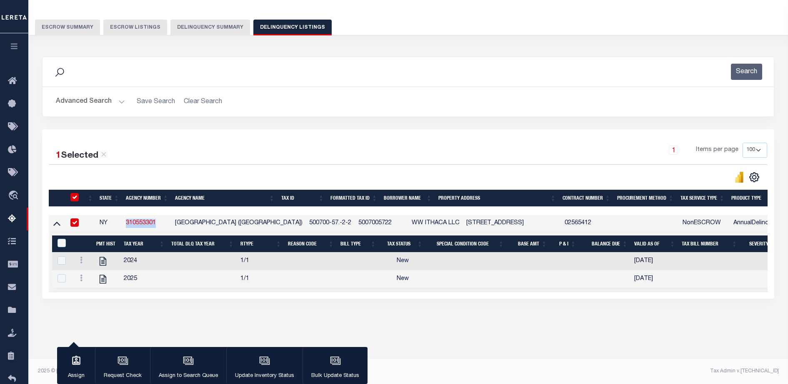
copy link "310553301"
click at [93, 110] on div "Advanced Search Save Search Clear Search State In" at bounding box center [407, 102] width 731 height 30
click at [71, 96] on button "Advanced Search" at bounding box center [90, 102] width 69 height 16
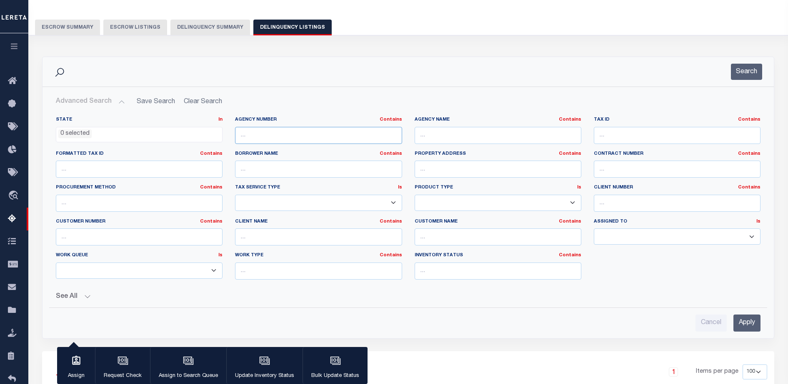
click at [282, 138] on input "text" at bounding box center [318, 135] width 167 height 17
paste input "370020211"
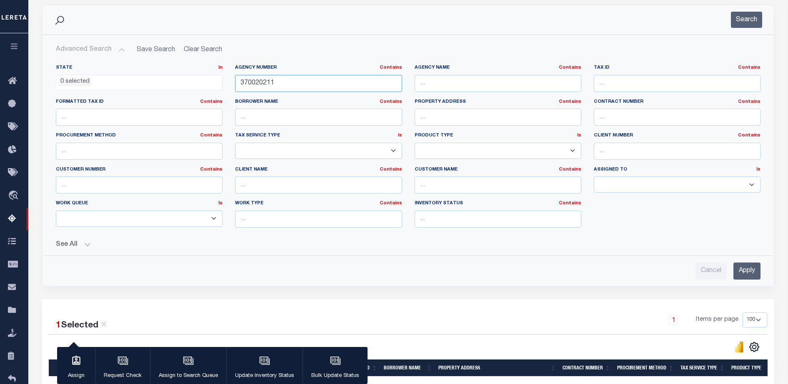
type input "370020211"
click at [69, 244] on button "See All" at bounding box center [408, 245] width 704 height 8
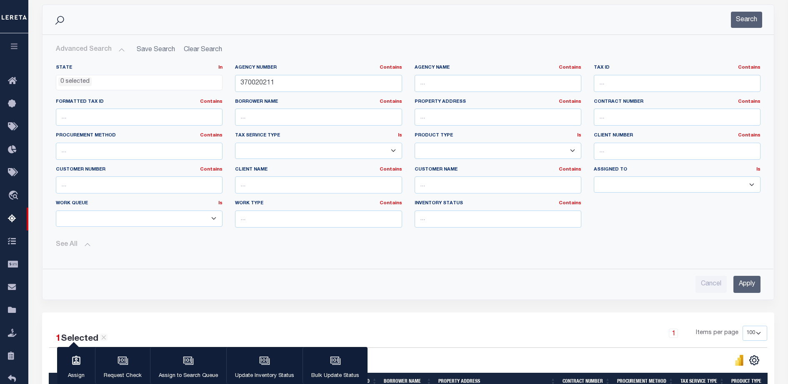
scroll to position [0, 0]
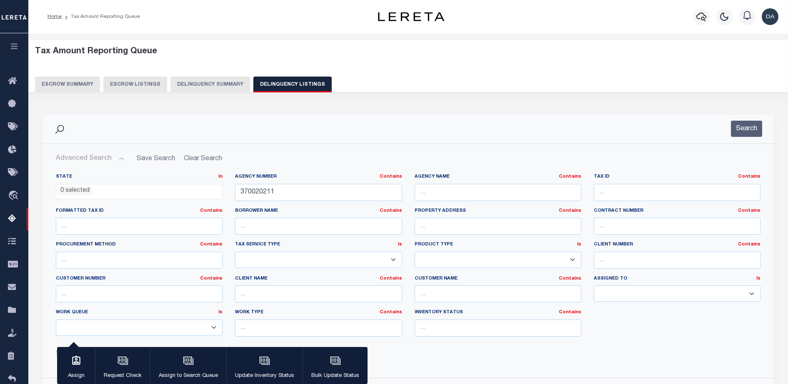
click at [187, 90] on button "Delinquency Summary" at bounding box center [210, 85] width 80 height 16
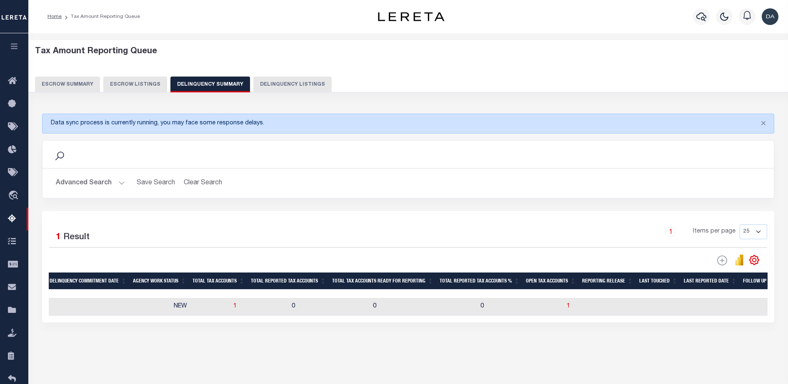
click at [84, 184] on button "Advanced Search" at bounding box center [90, 183] width 69 height 16
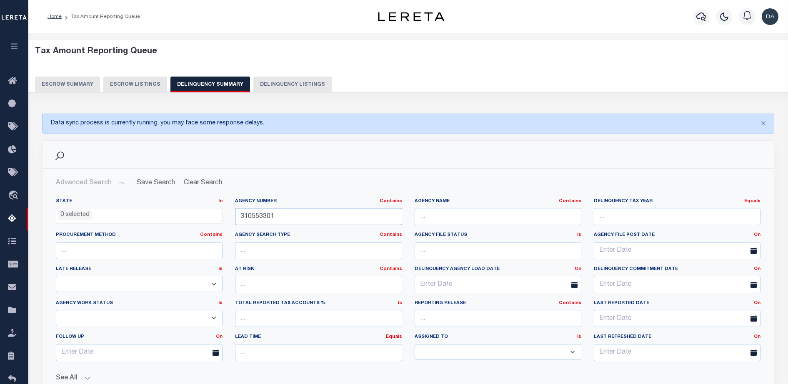
click at [319, 218] on input "310553301" at bounding box center [318, 216] width 167 height 17
paste input "7002021"
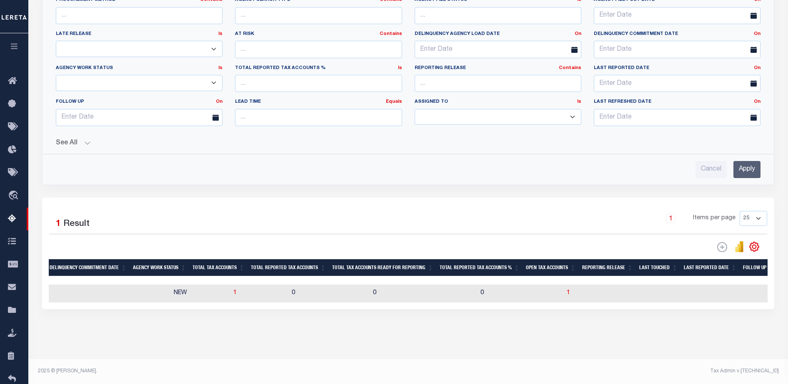
type input "370020211"
click at [64, 140] on button "See All" at bounding box center [408, 144] width 704 height 8
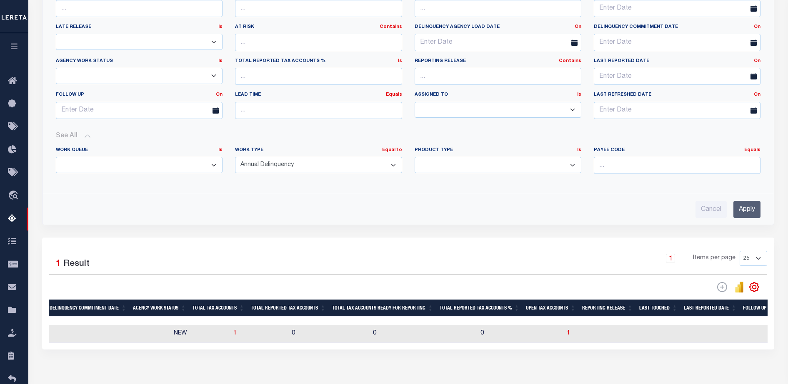
click at [743, 219] on div "Advanced Search Save Search Clear Search SummaryGridWrapper_dynamictable_____De…" at bounding box center [407, 75] width 731 height 299
click at [744, 211] on input "Apply" at bounding box center [746, 209] width 27 height 17
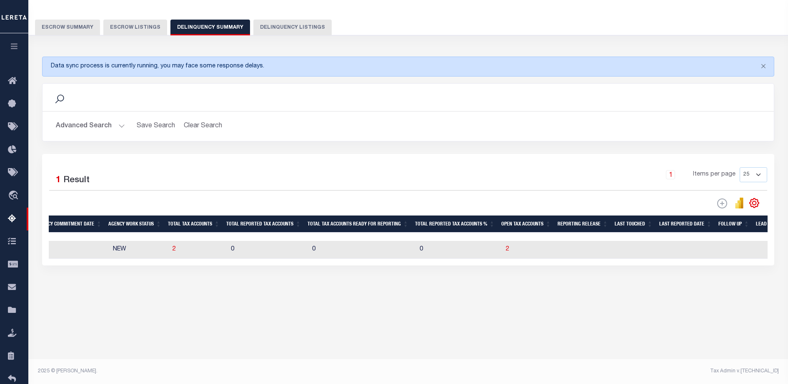
scroll to position [57, 0]
click at [176, 252] on span "2" at bounding box center [173, 250] width 3 height 6
select select "100"
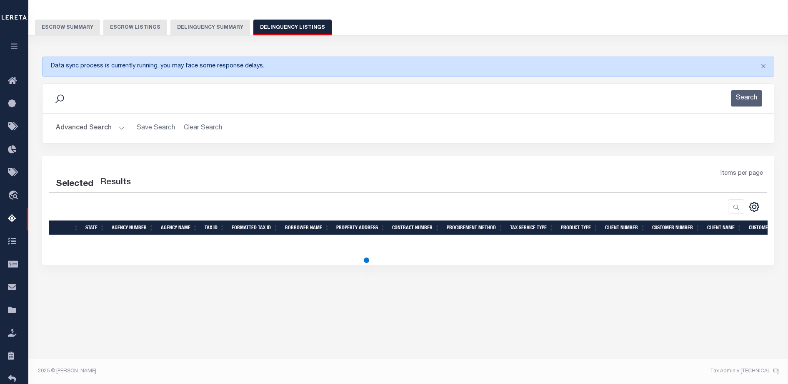
select select "100"
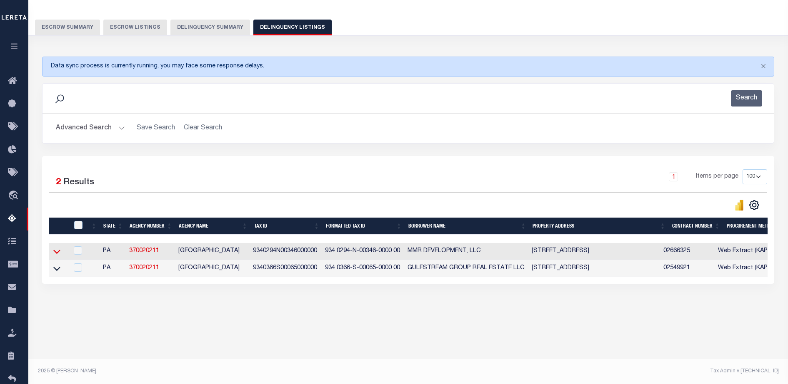
click at [59, 252] on icon at bounding box center [56, 251] width 7 height 9
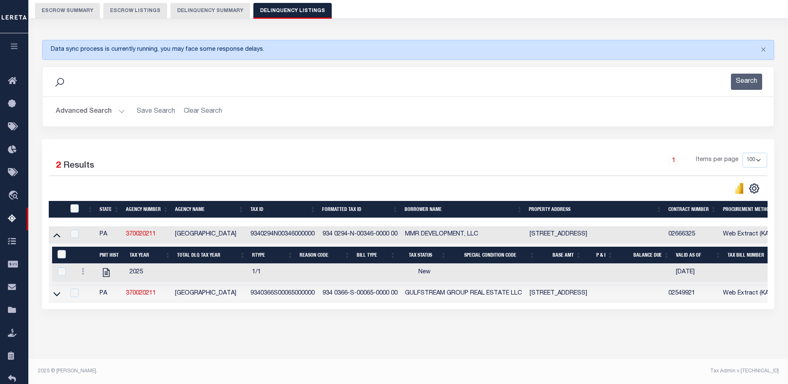
scroll to position [82, 0]
drag, startPoint x: 250, startPoint y: 224, endPoint x: 316, endPoint y: 227, distance: 65.5
click at [316, 228] on td "9340294N00346000000" at bounding box center [283, 235] width 72 height 17
checkbox input "false"
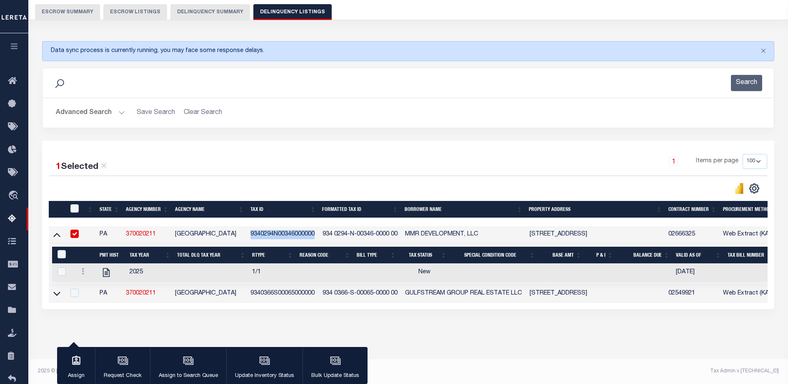
scroll to position [80, 0]
copy td "9340294N00346000000"
drag, startPoint x: 171, startPoint y: 225, endPoint x: 125, endPoint y: 230, distance: 46.1
click at [125, 230] on td "370020211" at bounding box center [146, 235] width 49 height 17
checkbox input "false"
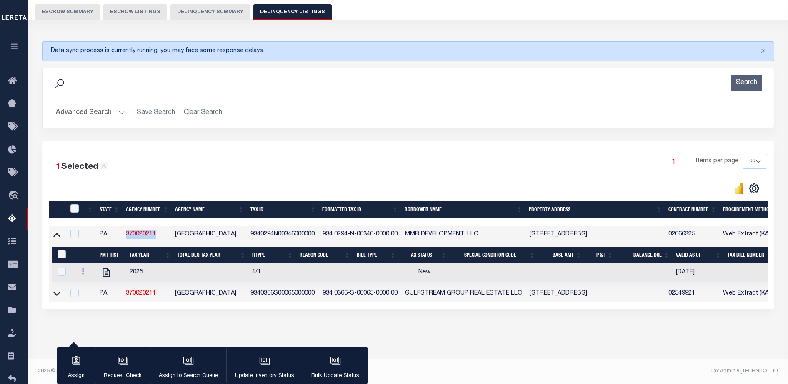
scroll to position [82, 0]
copy link "370020211"
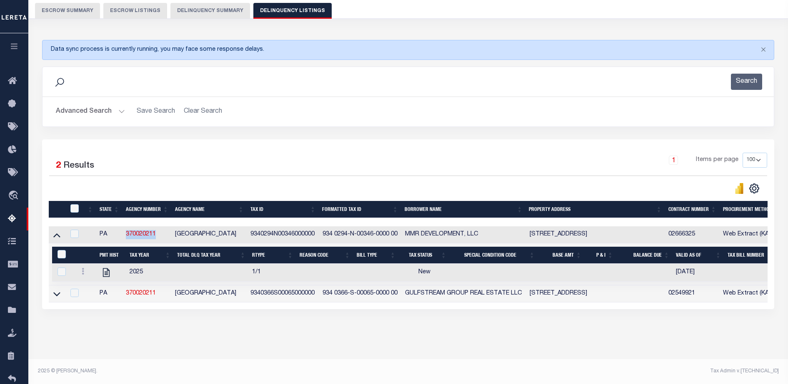
click at [209, 155] on div "1 Selected 2 Results" at bounding box center [134, 164] width 170 height 23
click at [78, 104] on button "Advanced Search" at bounding box center [90, 112] width 69 height 16
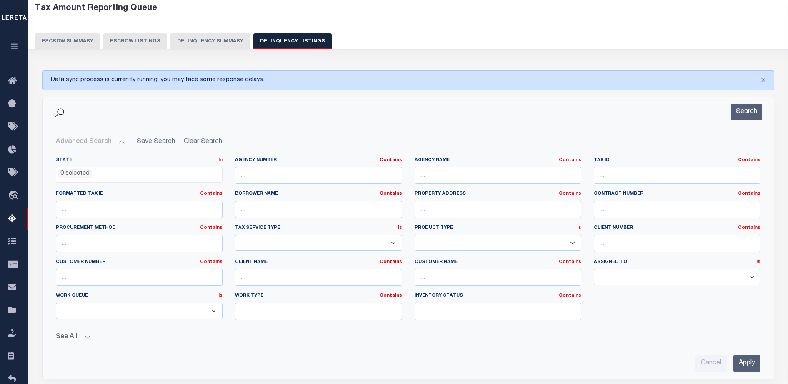
scroll to position [0, 0]
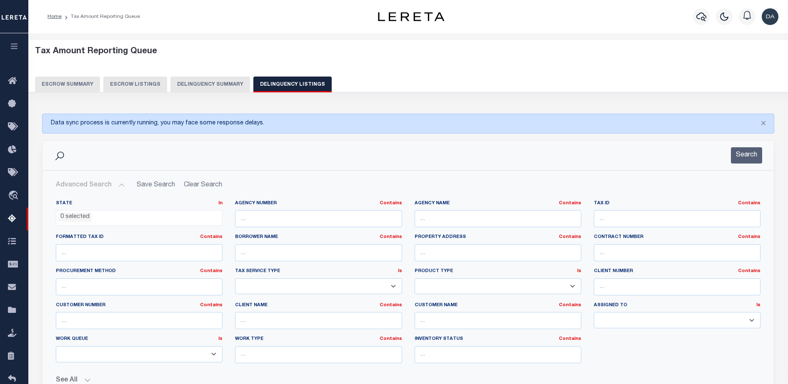
click at [199, 96] on div "Tax Amount Reporting Queue Escrow Summary Escrow Listings Delinquency Summary" at bounding box center [407, 72] width 775 height 65
click at [198, 85] on button "Delinquency Summary" at bounding box center [210, 85] width 80 height 16
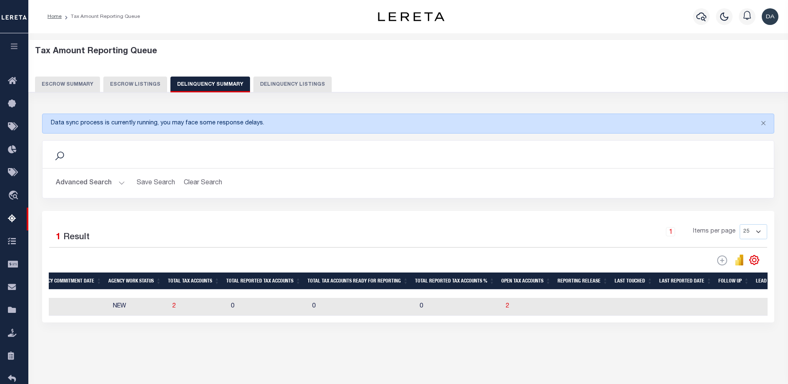
click at [78, 174] on div "Advanced Search Save Search Clear Search SummaryGridWrapper_dynamictable_____De…" at bounding box center [407, 184] width 731 height 30
click at [87, 179] on button "Advanced Search" at bounding box center [90, 183] width 69 height 16
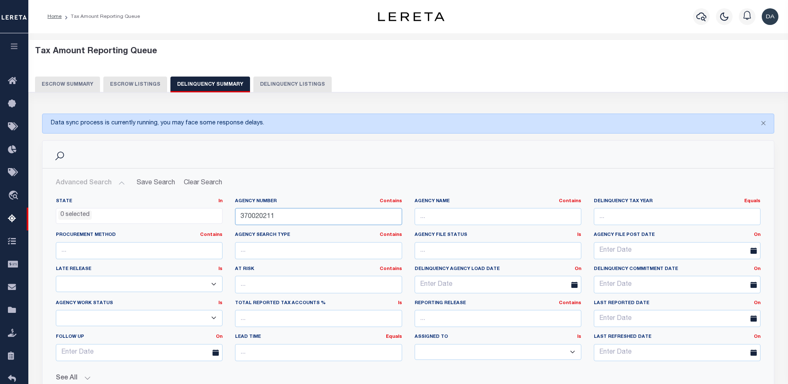
click at [272, 219] on input "370020211" at bounding box center [318, 216] width 167 height 17
paste input "070020104"
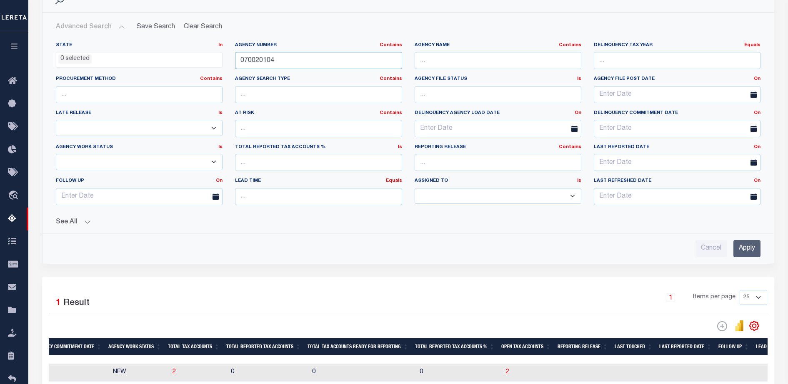
type input "070020104"
click at [748, 251] on input "Apply" at bounding box center [746, 248] width 27 height 17
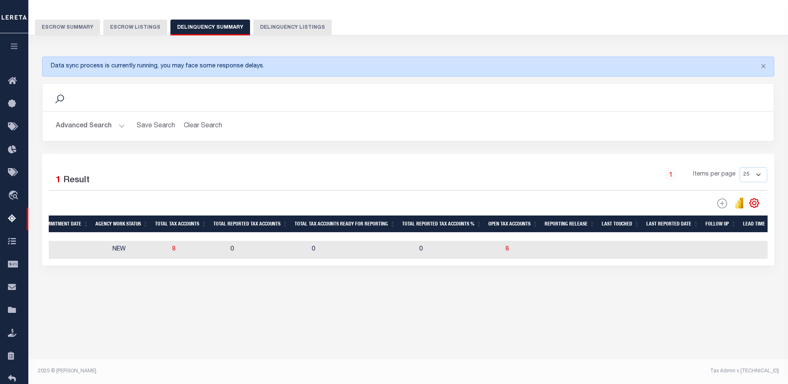
scroll to position [57, 0]
drag, startPoint x: 376, startPoint y: 267, endPoint x: 315, endPoint y: 267, distance: 60.8
click at [315, 266] on div "Selected 1 Result 1 Items per page 25 100 200 500 1000" at bounding box center [408, 210] width 732 height 112
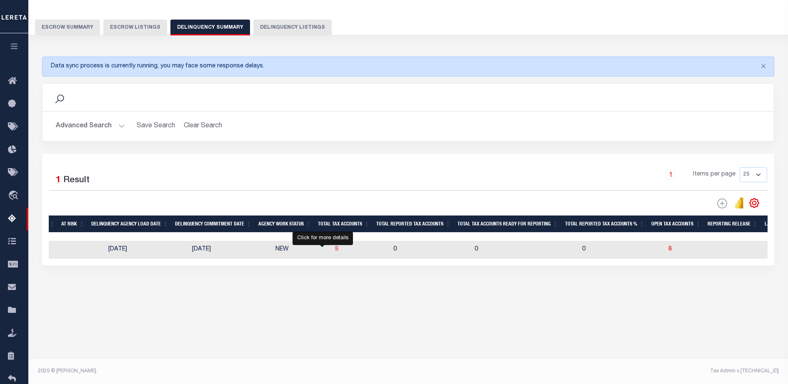
click at [335, 251] on span "8" at bounding box center [336, 250] width 3 height 6
select select "100"
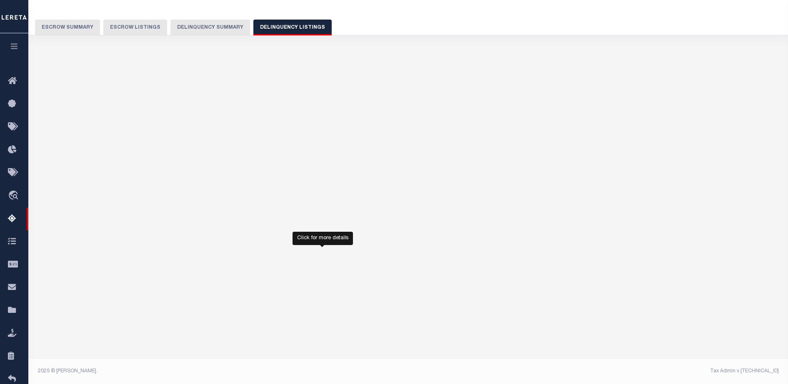
select select "100"
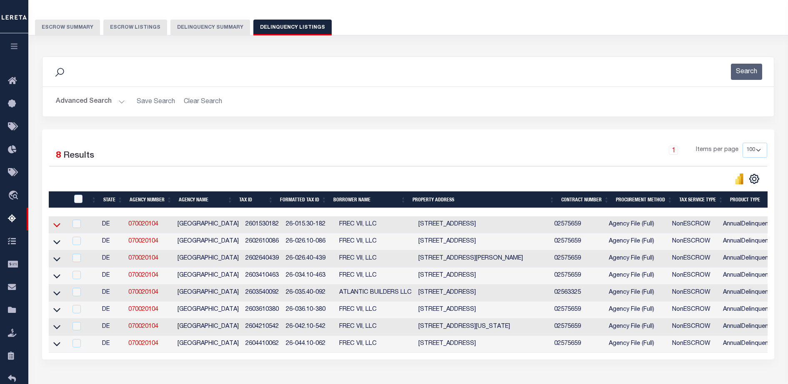
click at [57, 229] on icon at bounding box center [56, 225] width 7 height 9
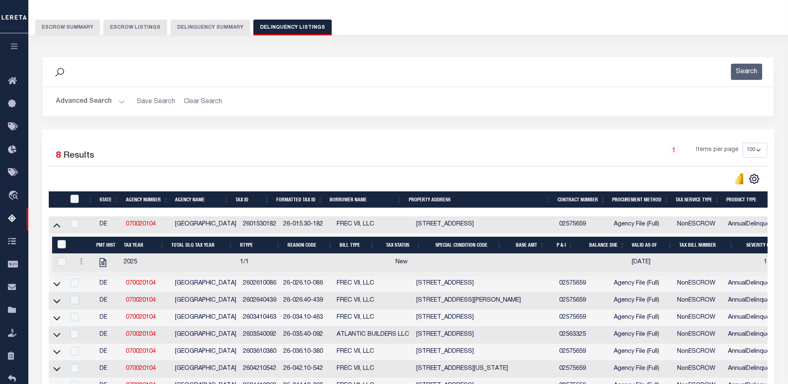
drag, startPoint x: 231, startPoint y: 229, endPoint x: 256, endPoint y: 226, distance: 24.9
click at [256, 226] on tr "DE 070020104 WILMINGTON CITY 2601530182 26-015.30-182 FREC VII, LLC 2409 N MADI…" at bounding box center [708, 225] width 1318 height 17
drag, startPoint x: 256, startPoint y: 226, endPoint x: 123, endPoint y: 230, distance: 132.9
click at [123, 230] on td "070020104" at bounding box center [146, 225] width 49 height 17
checkbox input "true"
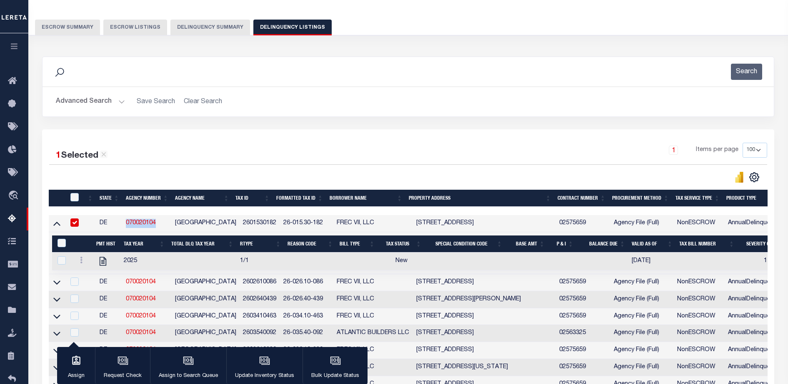
copy link "070020104"
drag, startPoint x: 231, startPoint y: 224, endPoint x: 269, endPoint y: 230, distance: 38.7
click at [269, 230] on tr "DE 070020104 WILMINGTON CITY 2601530182 26-015.30-182 FREC VII, LLC 2409 N MADI…" at bounding box center [708, 223] width 1318 height 17
copy tr "2601530182"
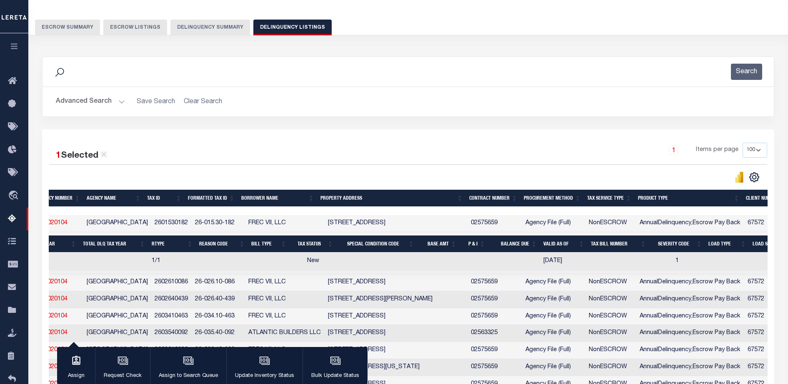
scroll to position [0, 600]
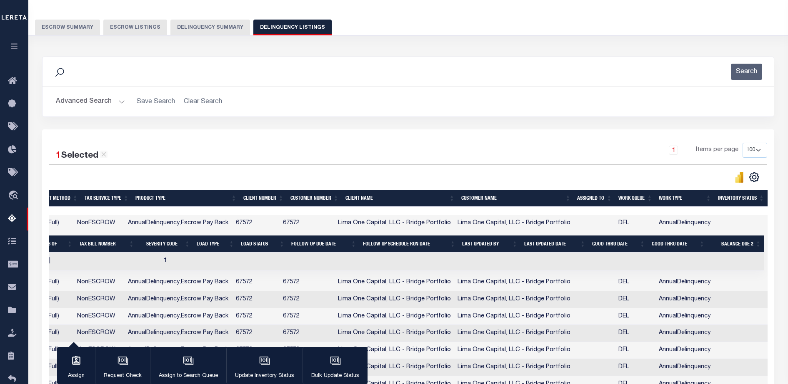
drag, startPoint x: 298, startPoint y: 262, endPoint x: 582, endPoint y: 249, distance: 284.3
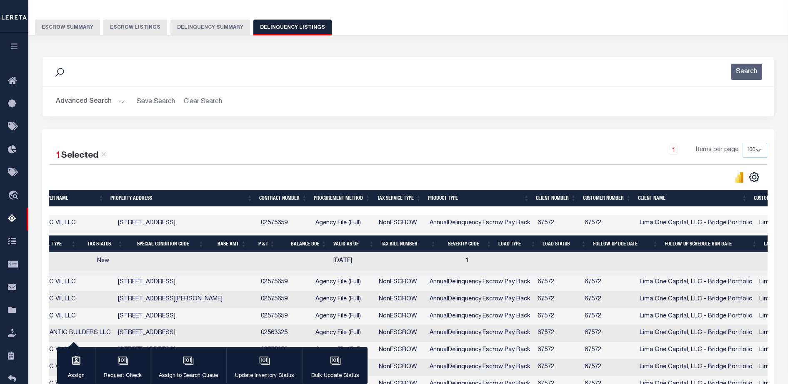
scroll to position [0, 0]
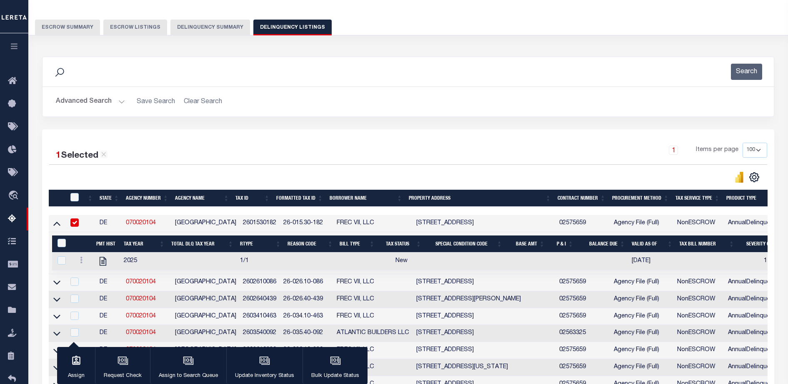
drag, startPoint x: 561, startPoint y: 254, endPoint x: 256, endPoint y: 243, distance: 305.0
click at [332, 363] on icon "button" at bounding box center [335, 361] width 11 height 11
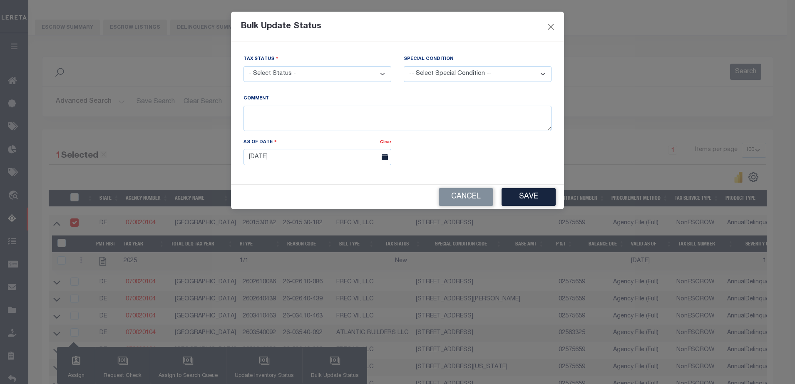
click at [311, 78] on select "- Select Status - Paid No Tax Due" at bounding box center [318, 74] width 148 height 16
click at [464, 204] on button "Cancel" at bounding box center [466, 197] width 55 height 18
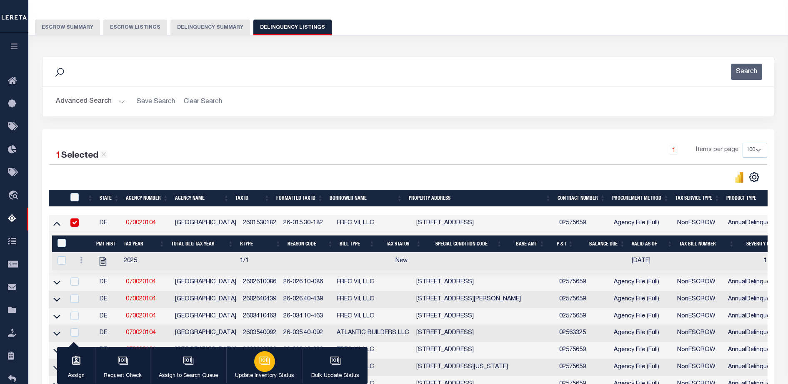
click at [277, 358] on button "Update Inventory Status" at bounding box center [264, 365] width 76 height 37
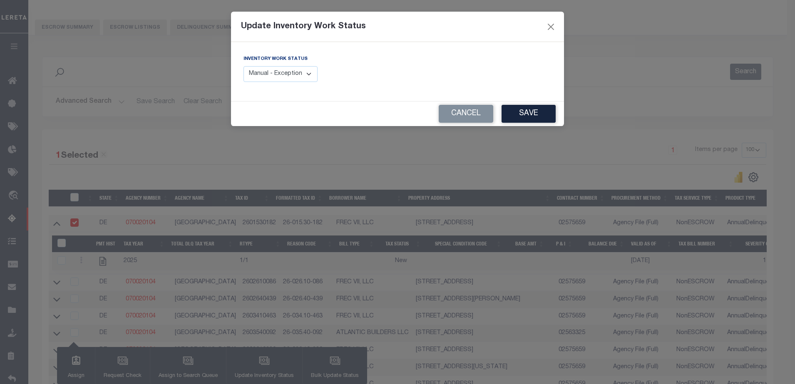
click at [274, 83] on div "Inventory Work Status Manual - Exception Pended - Awaiting Search Late Add Exce…" at bounding box center [317, 72] width 160 height 34
click at [283, 74] on select "Manual - Exception Pended - Awaiting Search Late Add Exception Completed" at bounding box center [281, 74] width 74 height 16
click at [284, 69] on select "Manual - Exception Pended - Awaiting Search Late Add Exception Completed" at bounding box center [281, 74] width 74 height 16
click at [531, 121] on button "Save" at bounding box center [529, 114] width 54 height 18
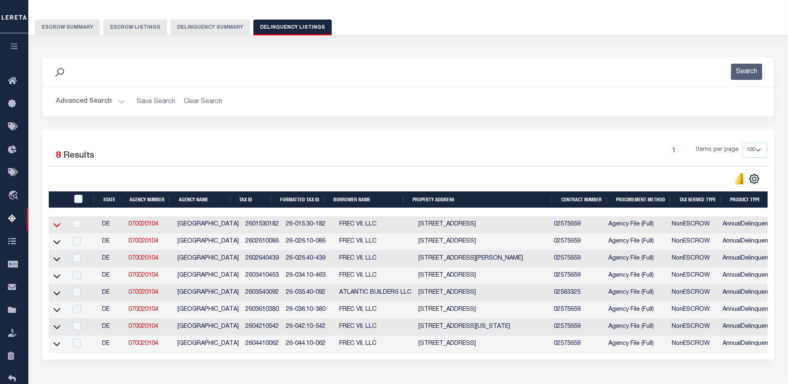
click at [58, 229] on icon at bounding box center [56, 225] width 7 height 9
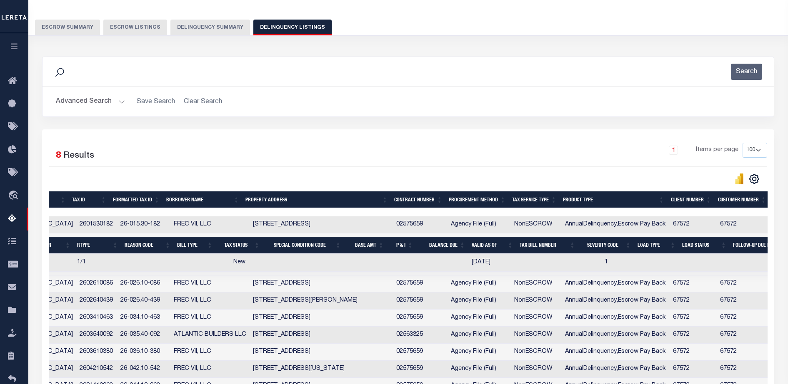
scroll to position [0, 607]
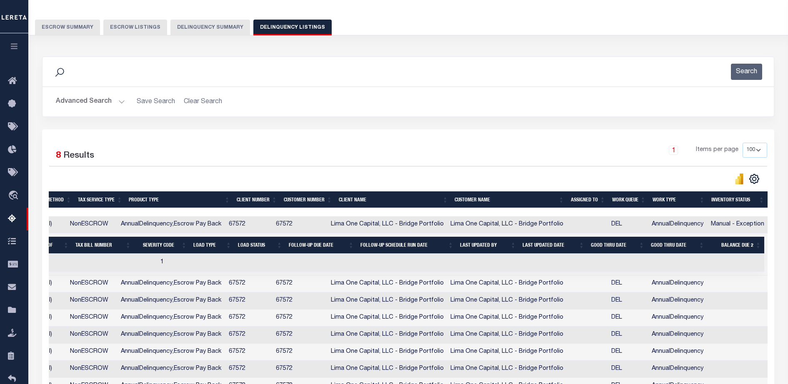
drag, startPoint x: 262, startPoint y: 267, endPoint x: 526, endPoint y: 254, distance: 264.4
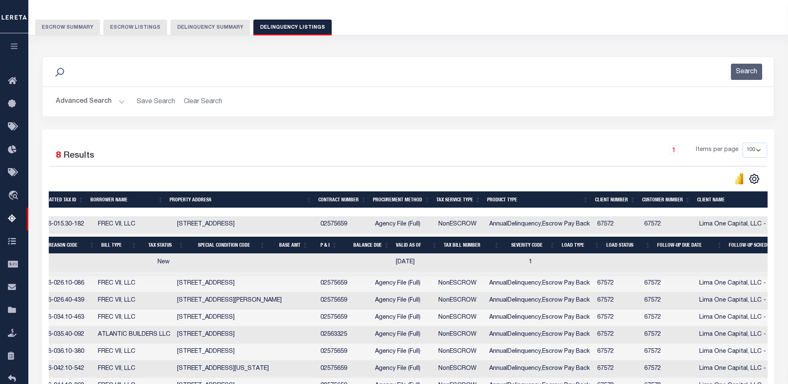
scroll to position [0, 0]
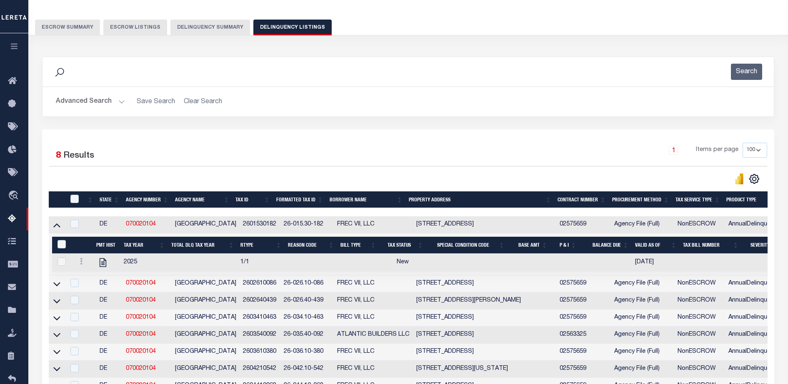
drag, startPoint x: 490, startPoint y: 253, endPoint x: 178, endPoint y: 244, distance: 312.5
click at [286, 228] on td "26-015.30-182" at bounding box center [306, 225] width 53 height 17
checkbox input "true"
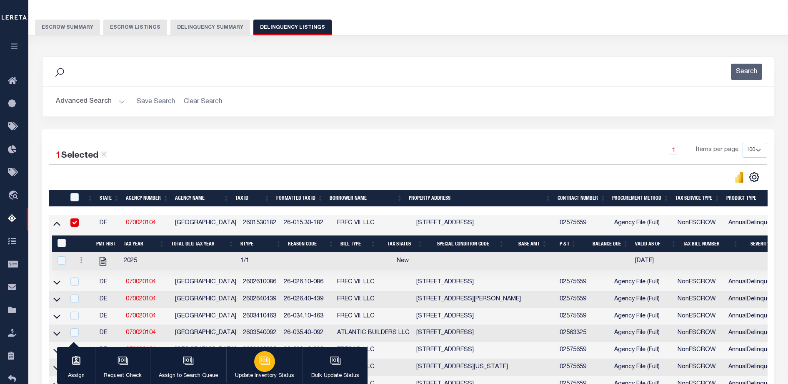
click at [259, 364] on icon "button" at bounding box center [263, 360] width 9 height 7
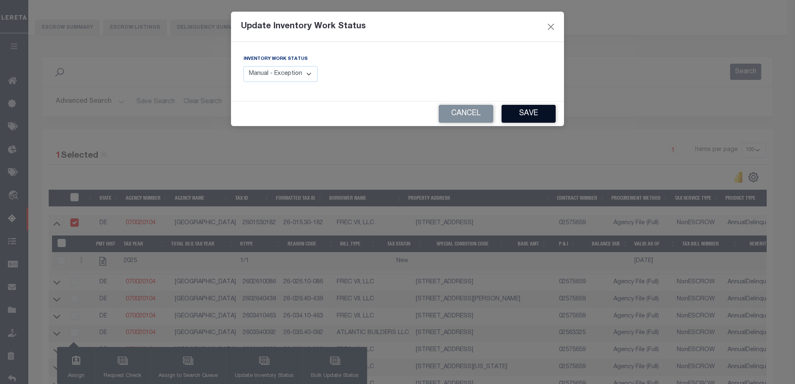
click at [546, 110] on button "Save" at bounding box center [529, 114] width 54 height 18
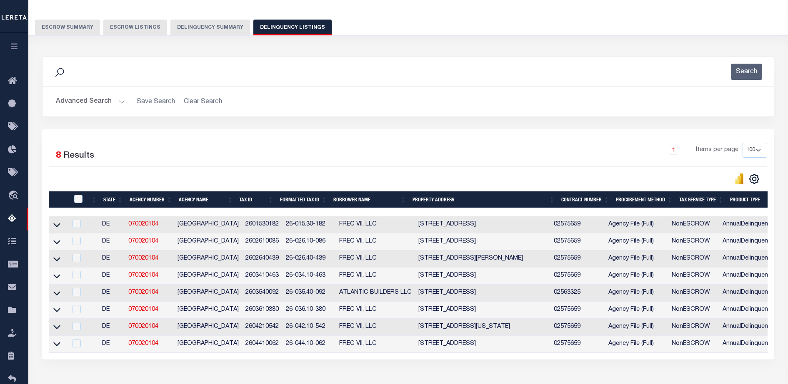
click at [439, 223] on td "2409 N MADISON STREET WILMINGTON DE 19802" at bounding box center [482, 225] width 135 height 17
checkbox input "true"
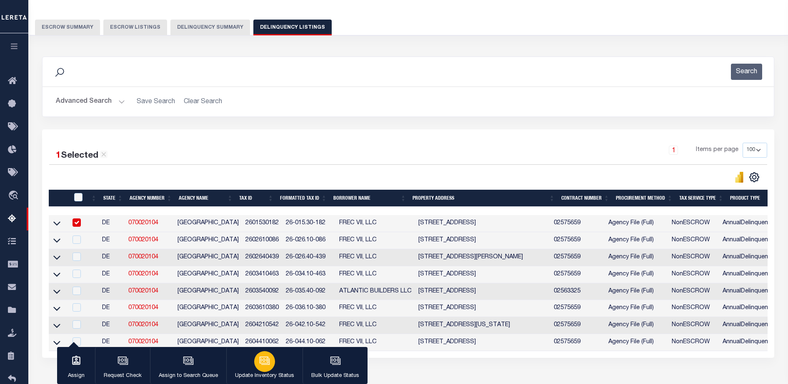
click at [271, 370] on button "Update Inventory Status" at bounding box center [264, 365] width 76 height 37
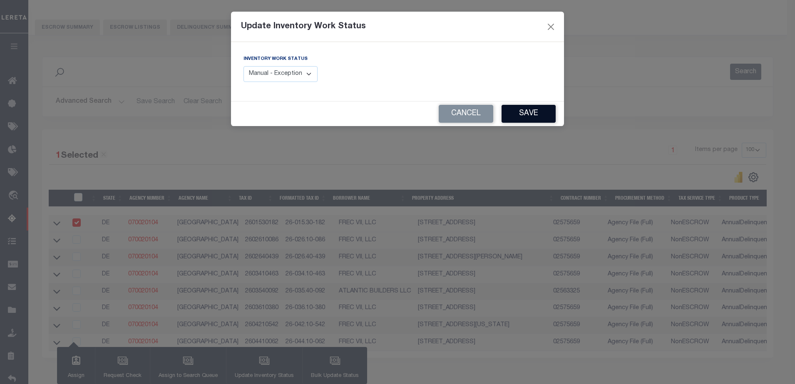
click at [526, 116] on button "Save" at bounding box center [529, 114] width 54 height 18
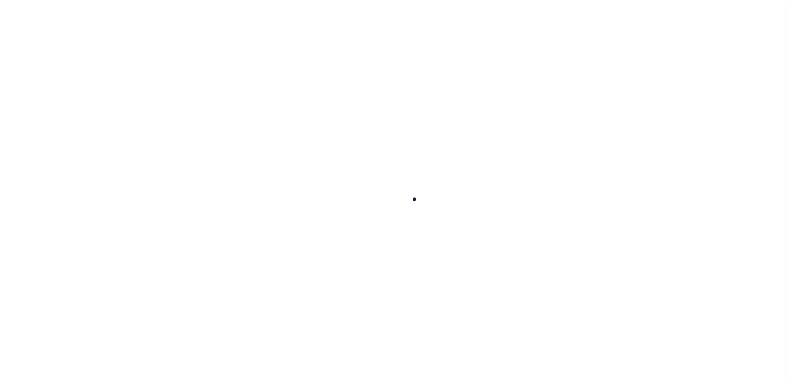
select select
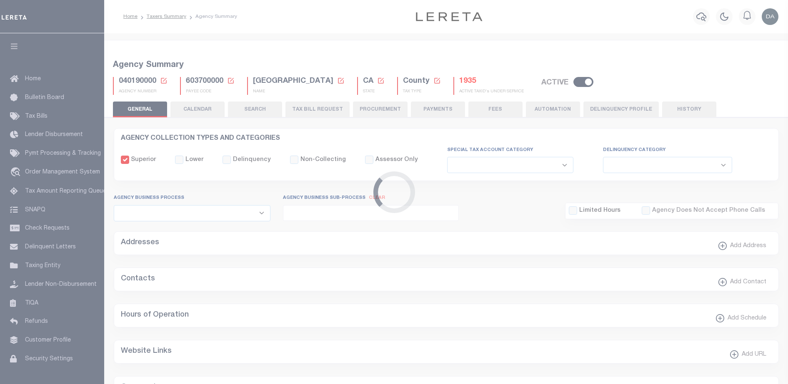
checkbox input "false"
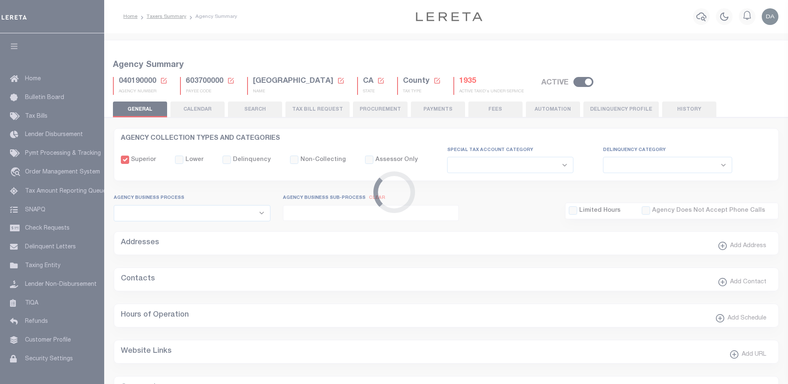
type input "603700000"
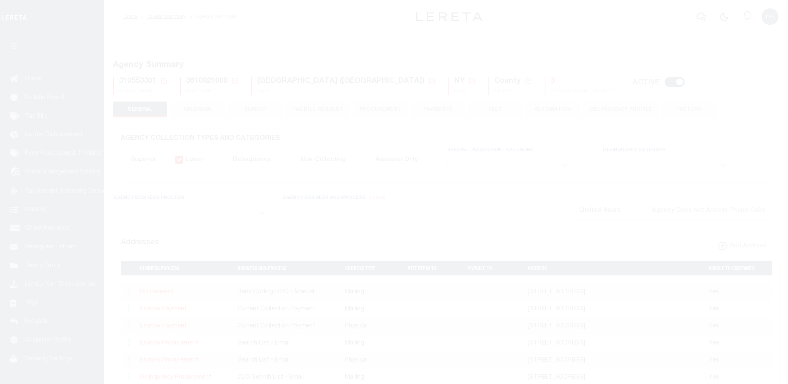
select select
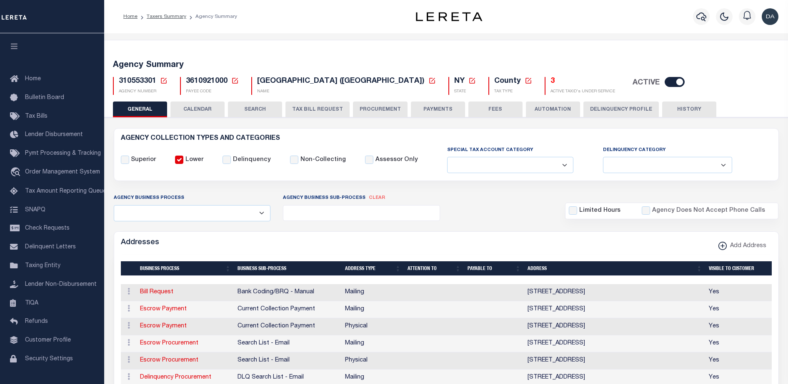
click at [145, 79] on span "310553301" at bounding box center [137, 80] width 37 height 7
copy span "310553301"
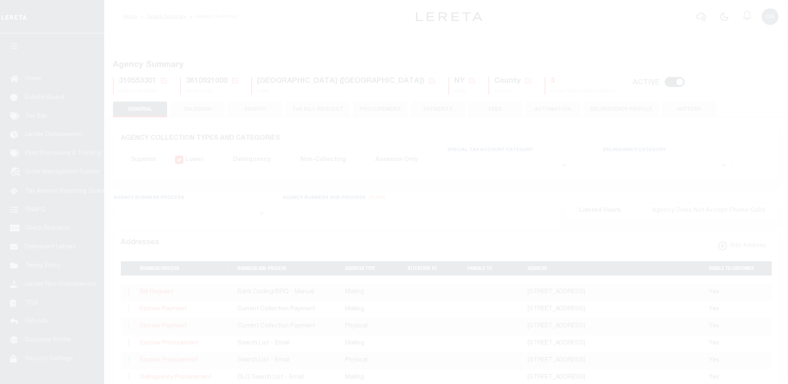
select select
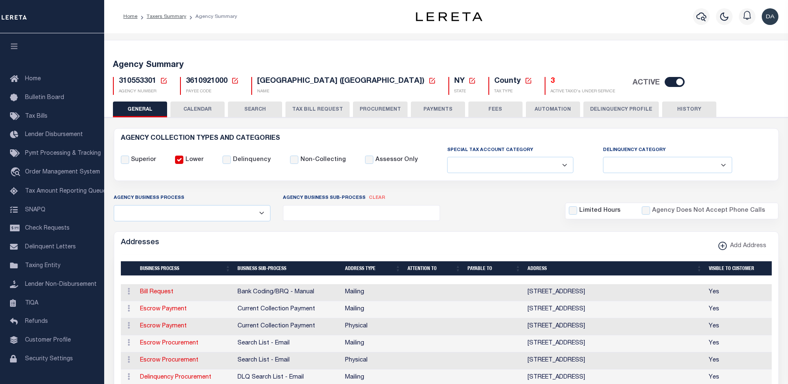
click at [189, 80] on span "3610921000" at bounding box center [207, 80] width 42 height 7
click at [189, 79] on span "3610921000" at bounding box center [207, 80] width 42 height 7
copy span "3610921000"
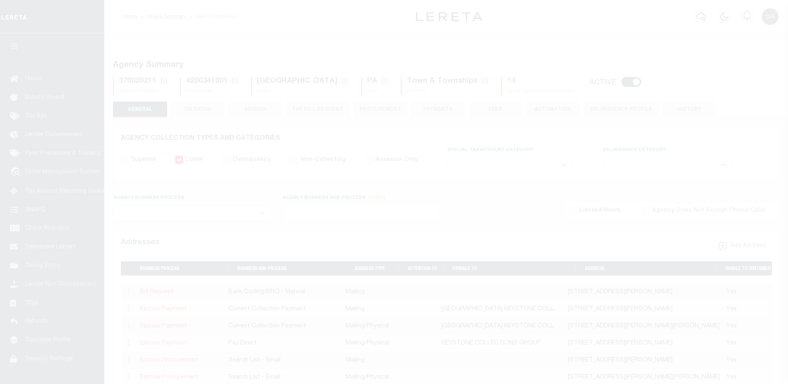
select select
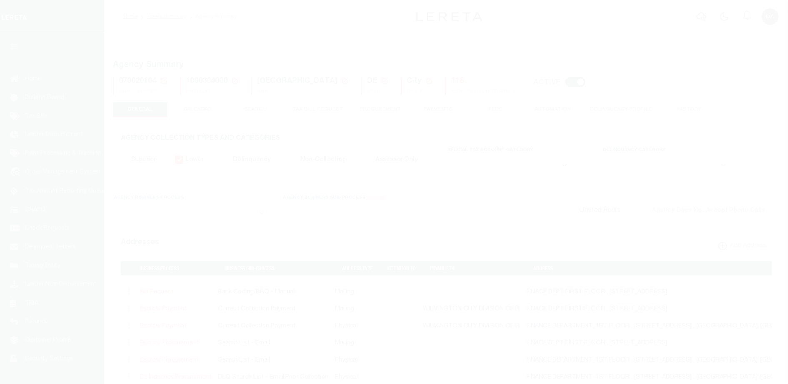
select select
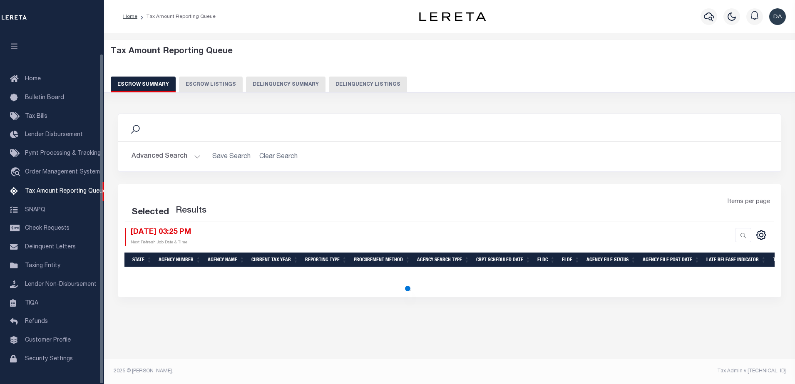
select select "100"
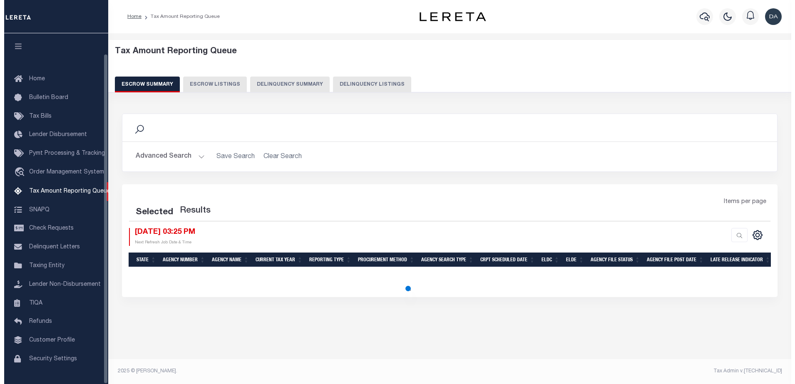
scroll to position [21, 0]
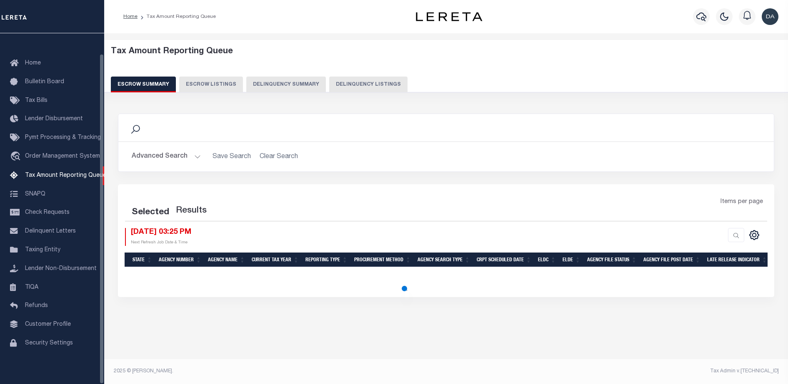
select select "100"
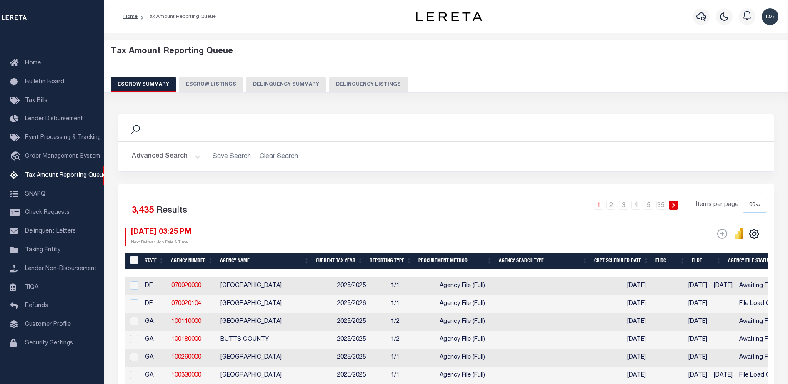
click at [280, 82] on button "Delinquency Summary" at bounding box center [286, 85] width 80 height 16
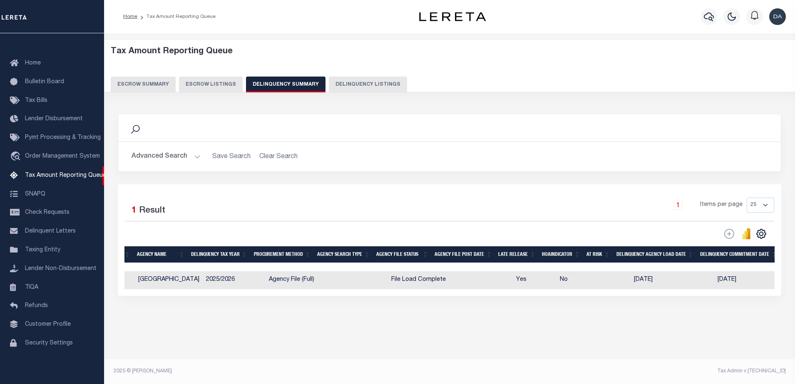
scroll to position [0, 107]
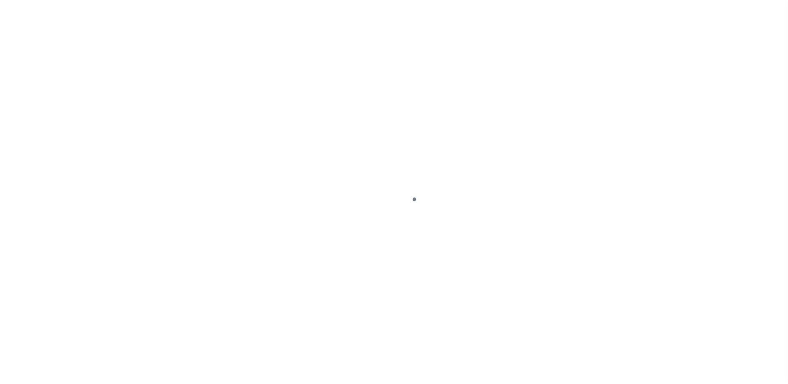
select select
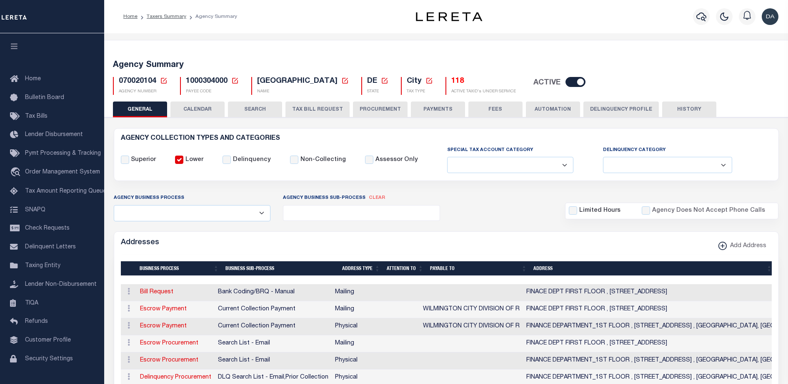
select select
